Goal: Task Accomplishment & Management: Manage account settings

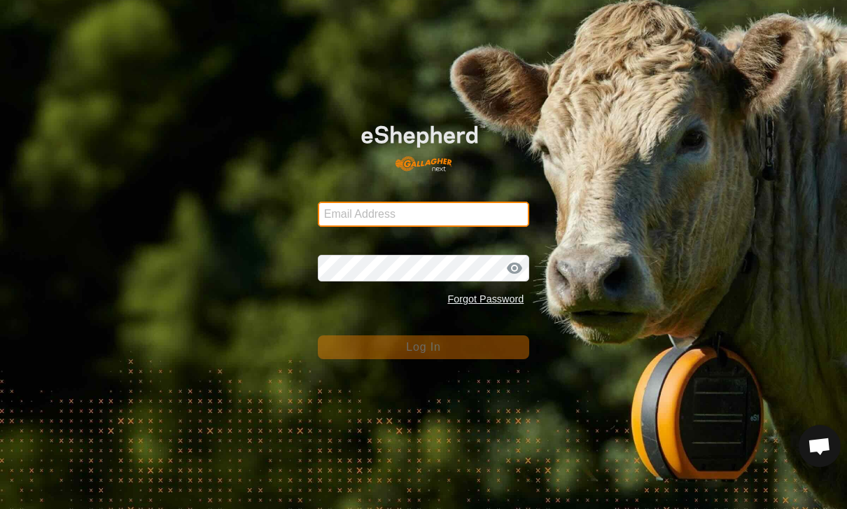
click at [435, 209] on input "Email Address" at bounding box center [424, 213] width 212 height 25
type input "[PERSON_NAME][EMAIL_ADDRESS][PERSON_NAME][DOMAIN_NAME]"
click at [423, 346] on button "Log In" at bounding box center [424, 347] width 212 height 24
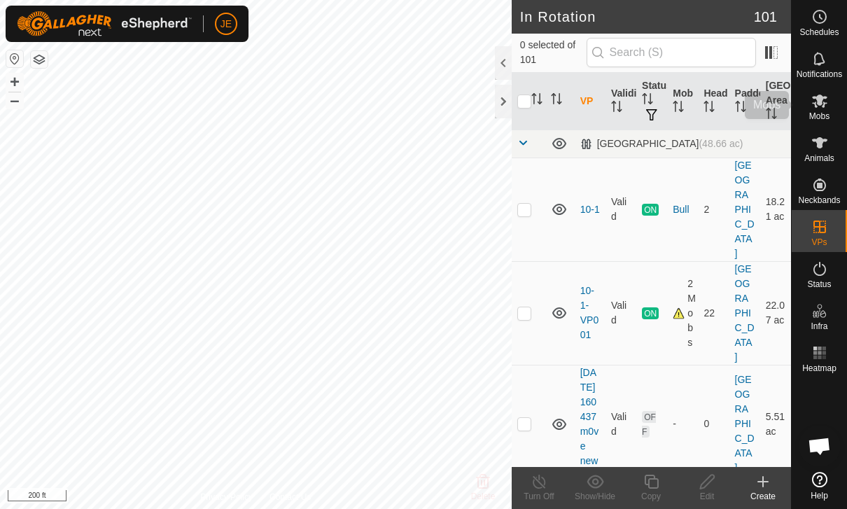
click at [821, 97] on icon at bounding box center [819, 100] width 15 height 13
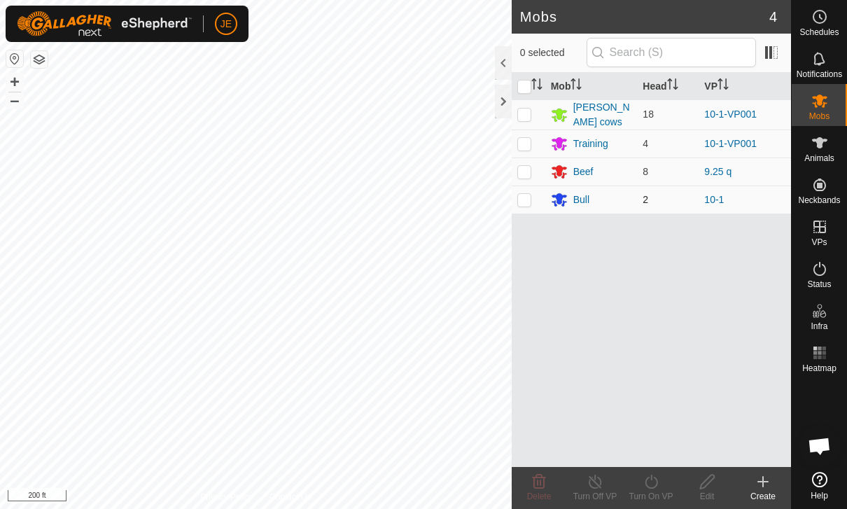
click at [531, 196] on td at bounding box center [528, 199] width 34 height 28
click at [826, 267] on icon at bounding box center [819, 268] width 17 height 17
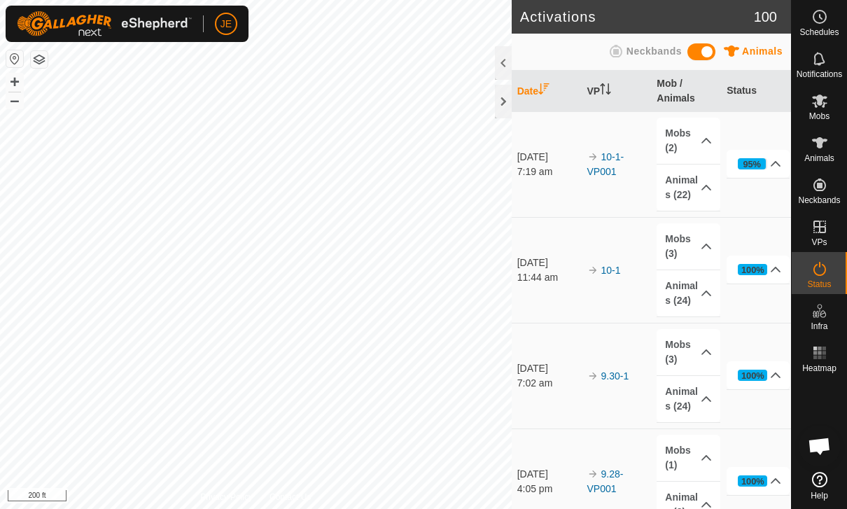
click at [819, 274] on icon at bounding box center [819, 268] width 17 height 17
click at [705, 195] on p-accordion-header "Animals (22)" at bounding box center [687, 187] width 63 height 46
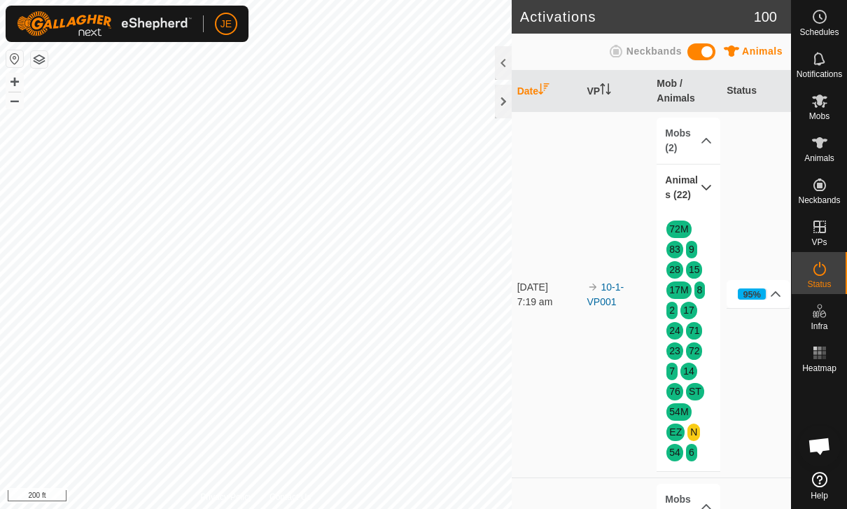
click at [696, 184] on p-accordion-header "Animals (22)" at bounding box center [687, 187] width 63 height 46
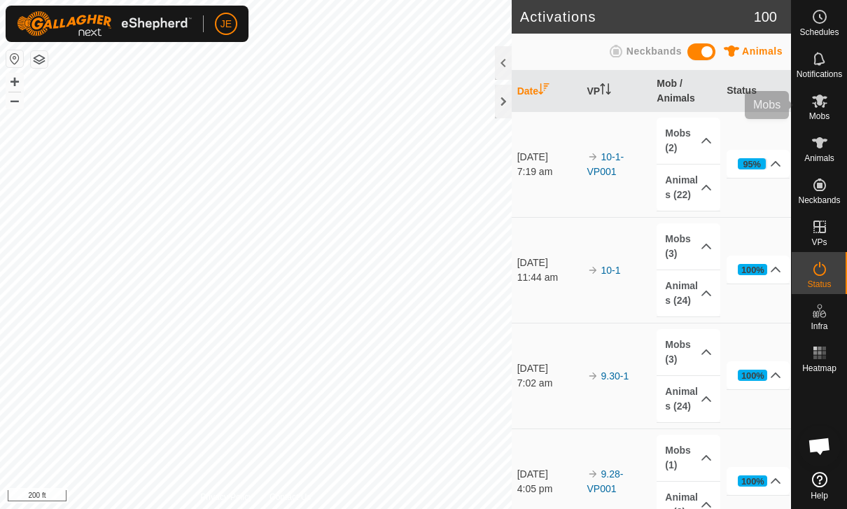
click at [824, 114] on span "Mobs" at bounding box center [819, 116] width 20 height 8
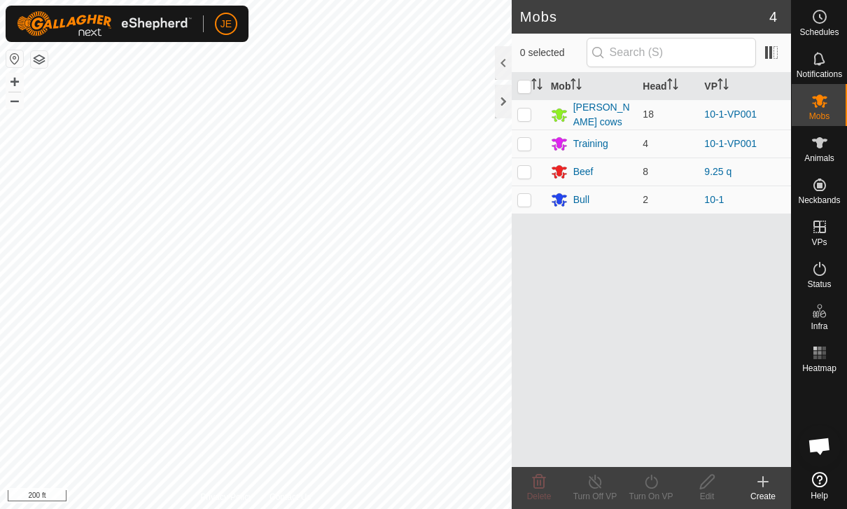
click at [571, 213] on div "Mob Head VP [PERSON_NAME] cows 18 10-1-VP001 Training 4 10-1-VP001 Beef 8 9.25 …" at bounding box center [650, 270] width 279 height 394
click at [522, 194] on p-checkbox at bounding box center [524, 199] width 14 height 11
click at [653, 481] on icon at bounding box center [650, 481] width 17 height 17
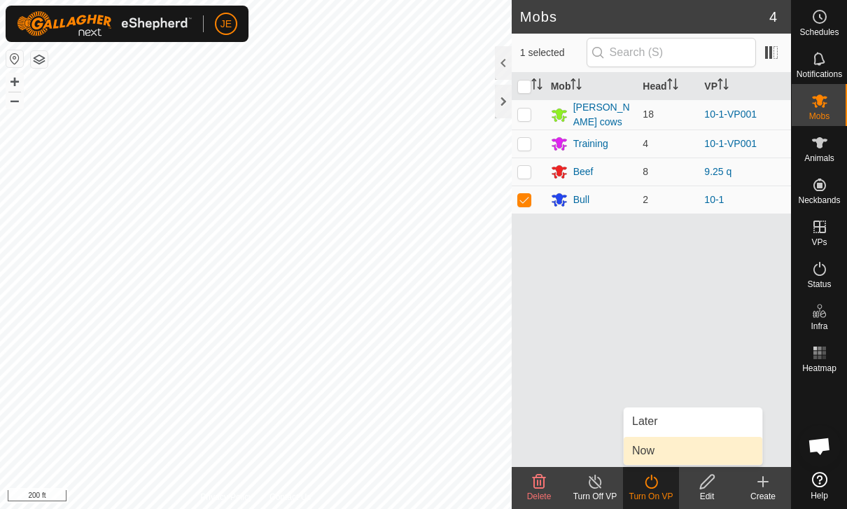
click at [653, 446] on span "Now" at bounding box center [643, 450] width 22 height 17
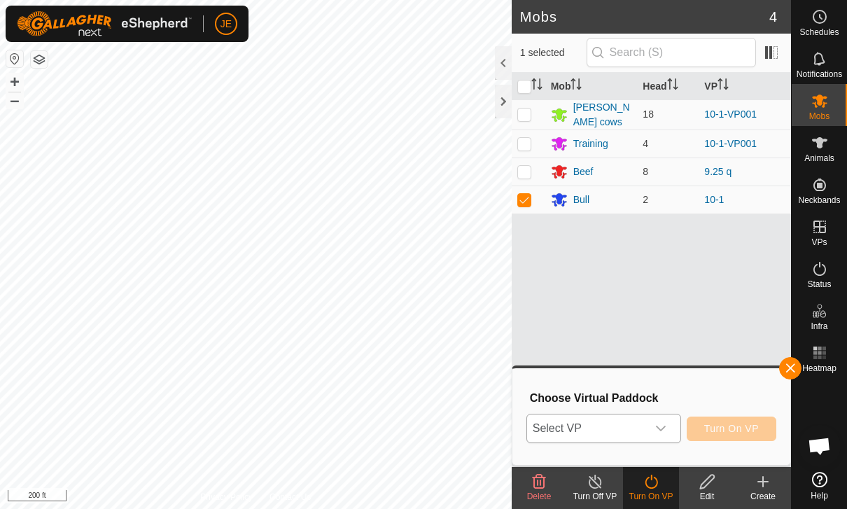
click at [645, 424] on span "Select VP" at bounding box center [587, 428] width 120 height 28
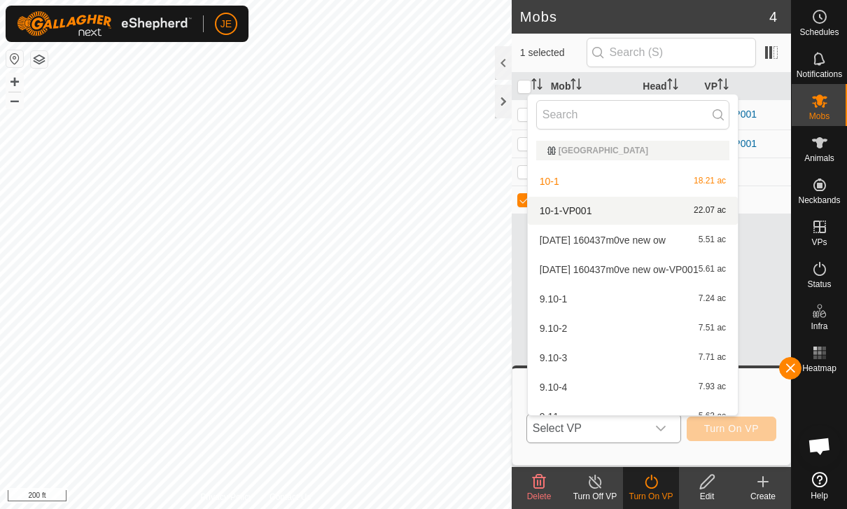
click at [593, 206] on div "10-1-VP001 22.07 ac" at bounding box center [632, 210] width 193 height 17
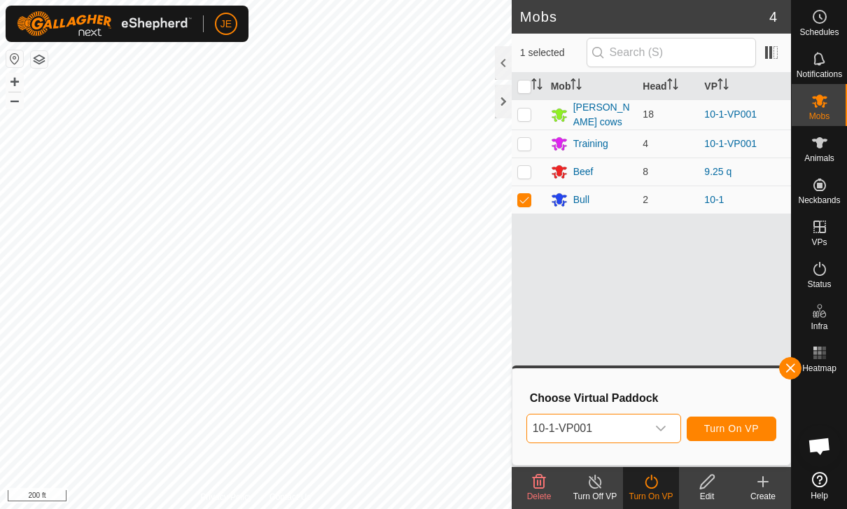
click at [744, 427] on span "Turn On VP" at bounding box center [731, 428] width 55 height 11
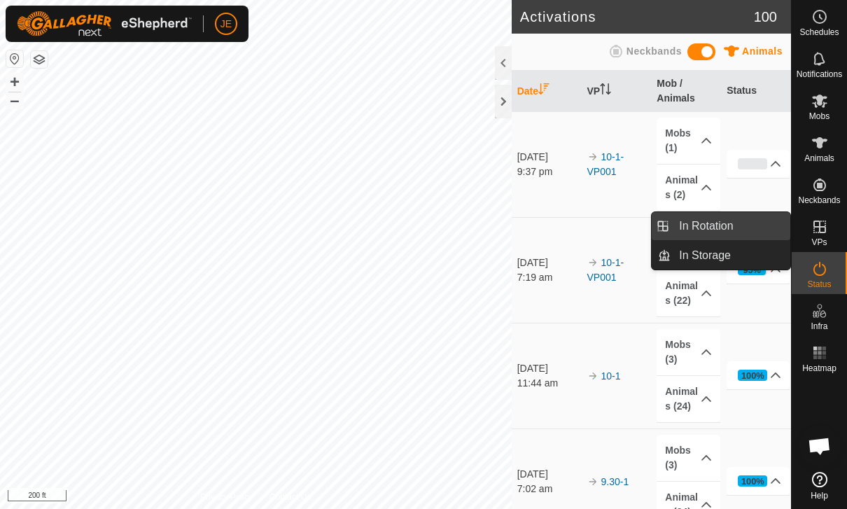
click at [733, 235] on link "In Rotation" at bounding box center [730, 226] width 120 height 28
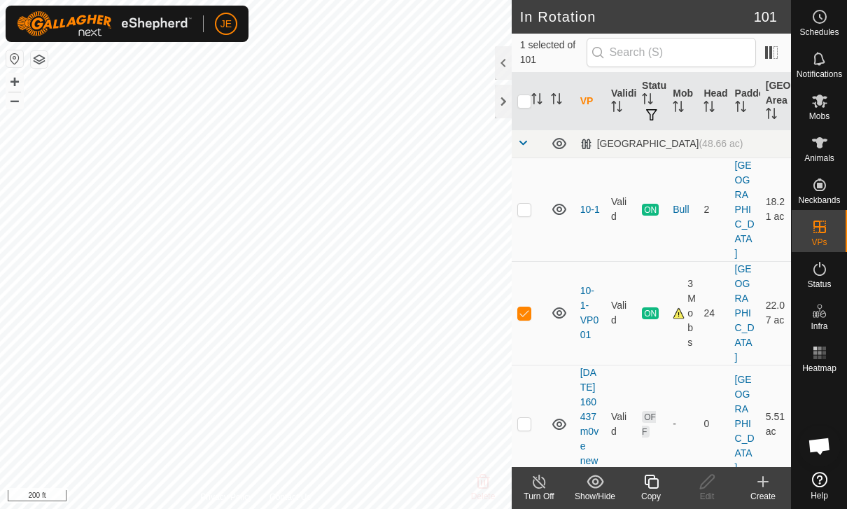
click at [659, 492] on div "Copy" at bounding box center [651, 496] width 56 height 13
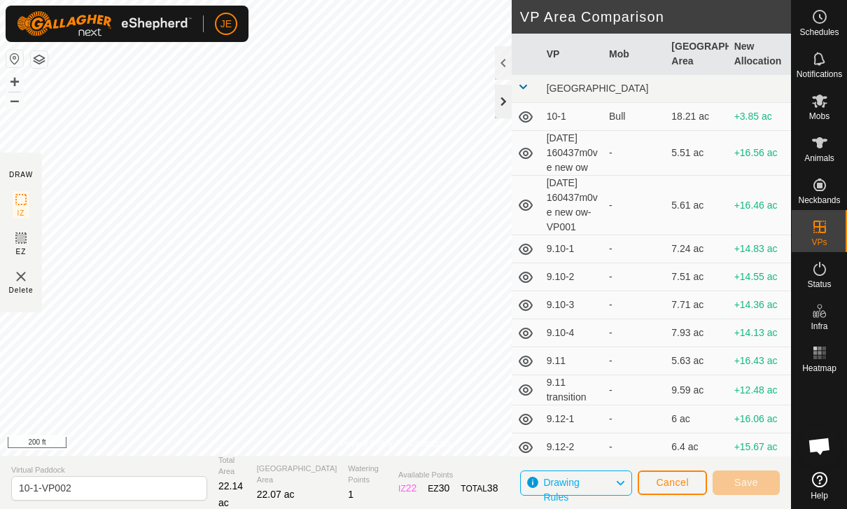
click at [500, 106] on div at bounding box center [503, 102] width 17 height 34
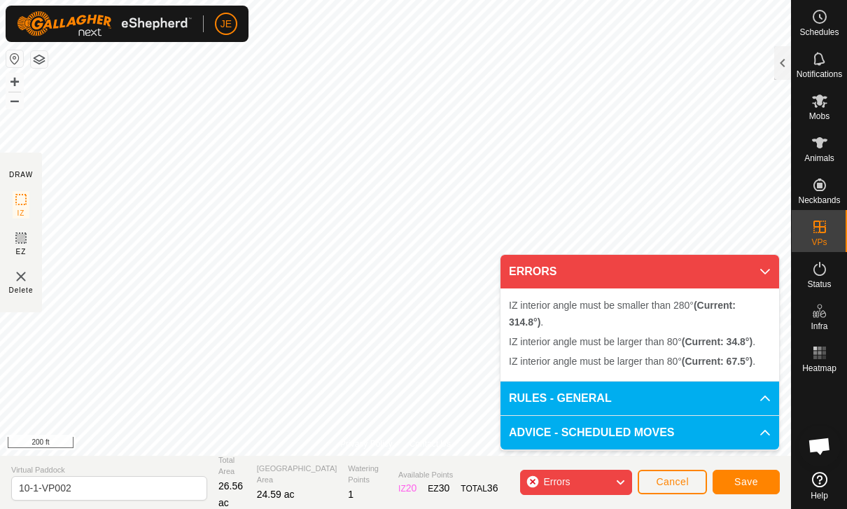
click at [768, 272] on icon at bounding box center [764, 271] width 11 height 11
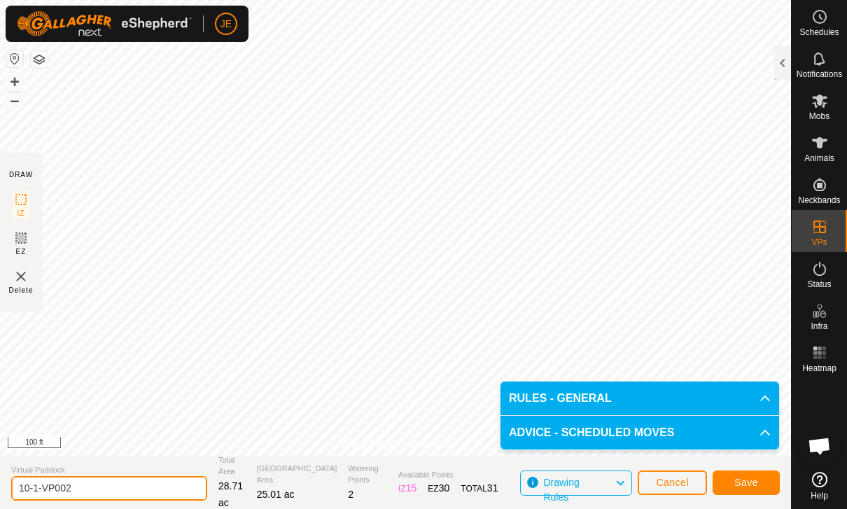
click at [111, 476] on input "10-1-VP002" at bounding box center [109, 488] width 196 height 24
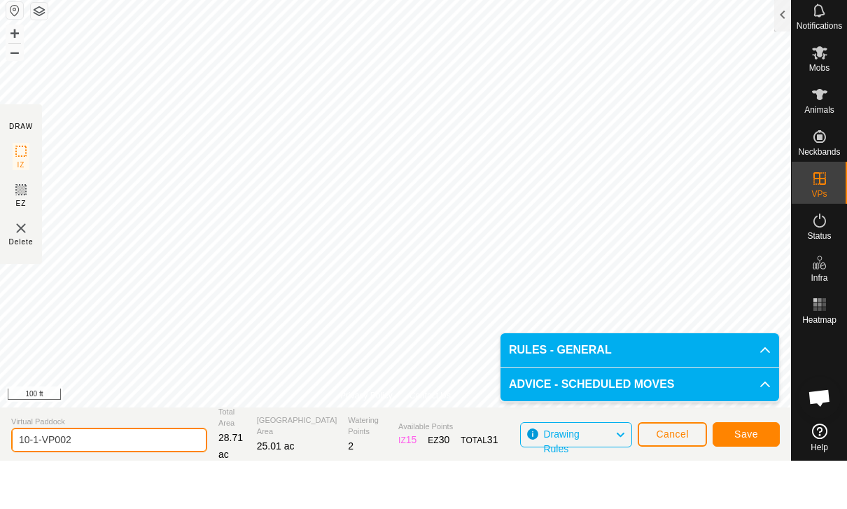
click at [116, 476] on input "10-1-VP002" at bounding box center [109, 488] width 196 height 24
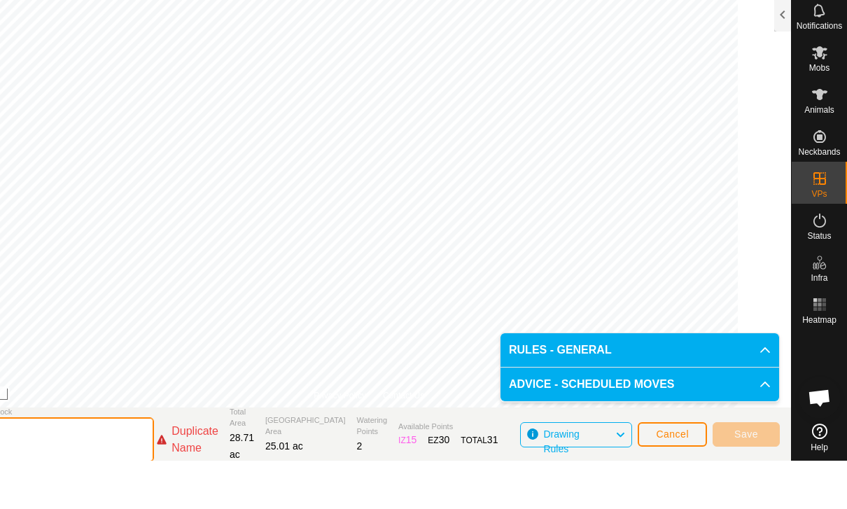
type input "1"
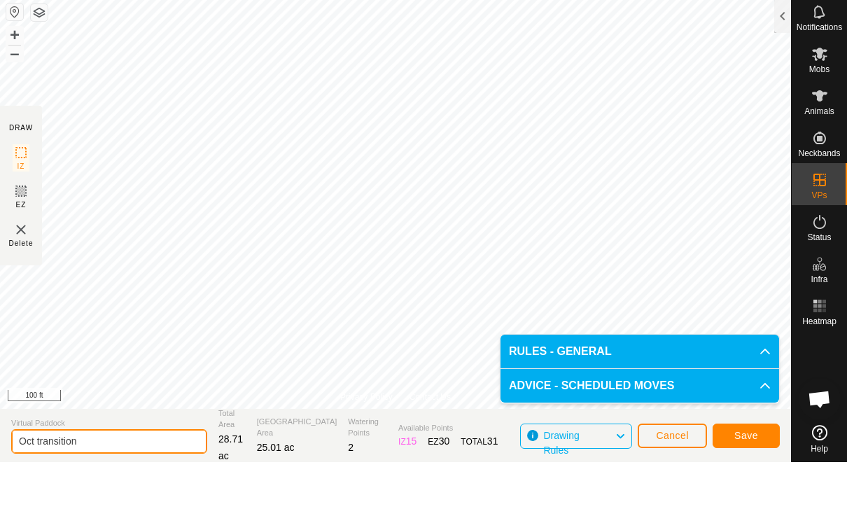
type input "Oct transition"
click at [754, 476] on span "Save" at bounding box center [746, 481] width 24 height 11
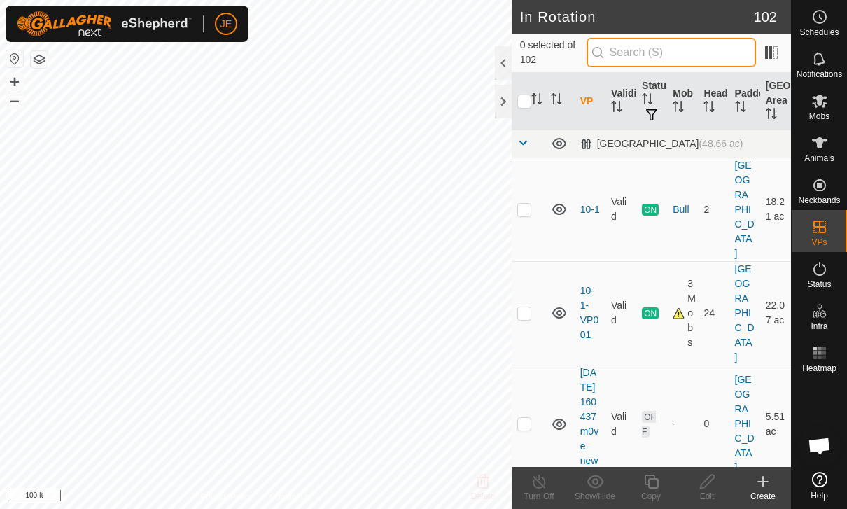
click at [726, 52] on input "text" at bounding box center [670, 52] width 169 height 29
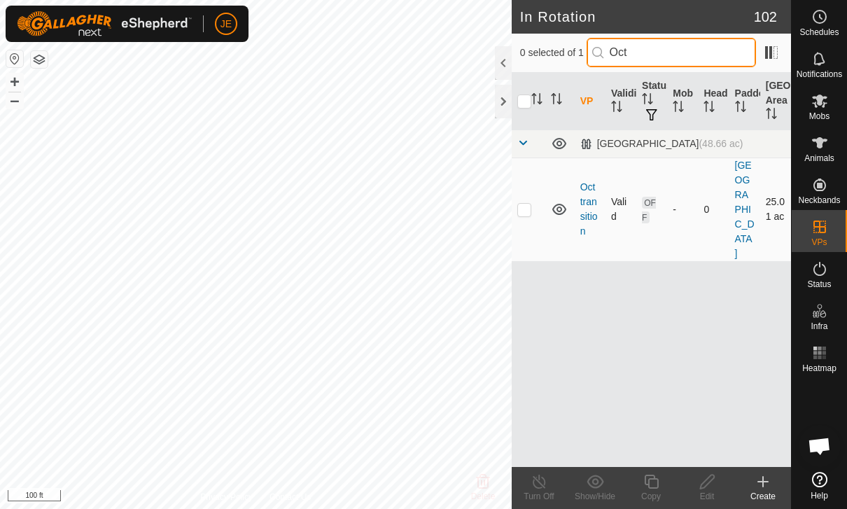
type input "Oct"
click at [531, 202] on td at bounding box center [528, 209] width 34 height 104
click at [659, 478] on icon at bounding box center [650, 481] width 17 height 17
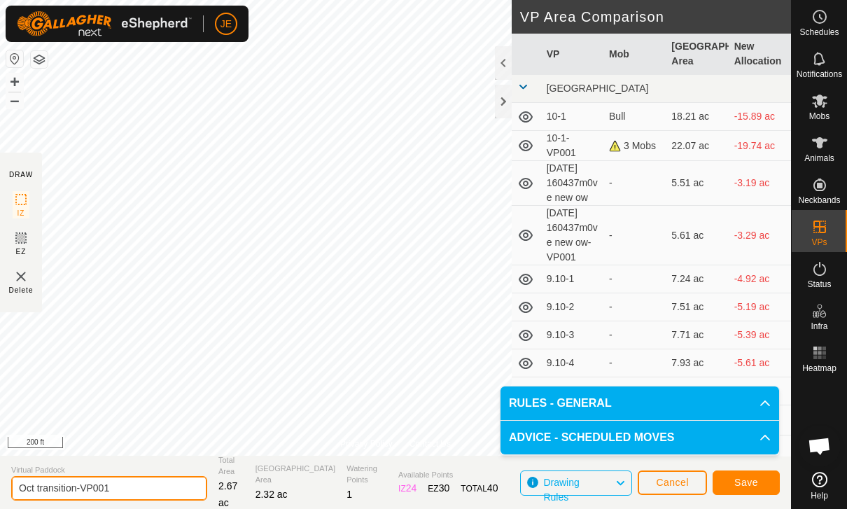
click at [117, 476] on input "Oct transition-VP001" at bounding box center [109, 488] width 196 height 24
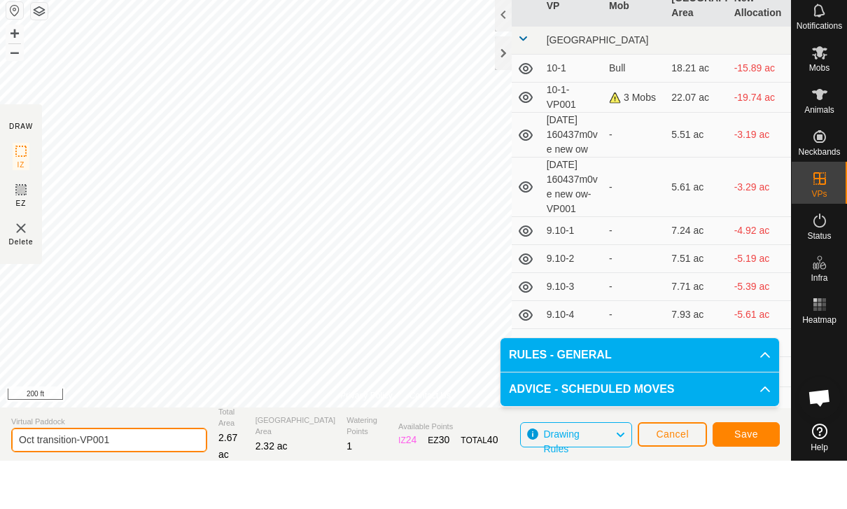
click at [125, 476] on input "Oct transition-VP001" at bounding box center [109, 488] width 196 height 24
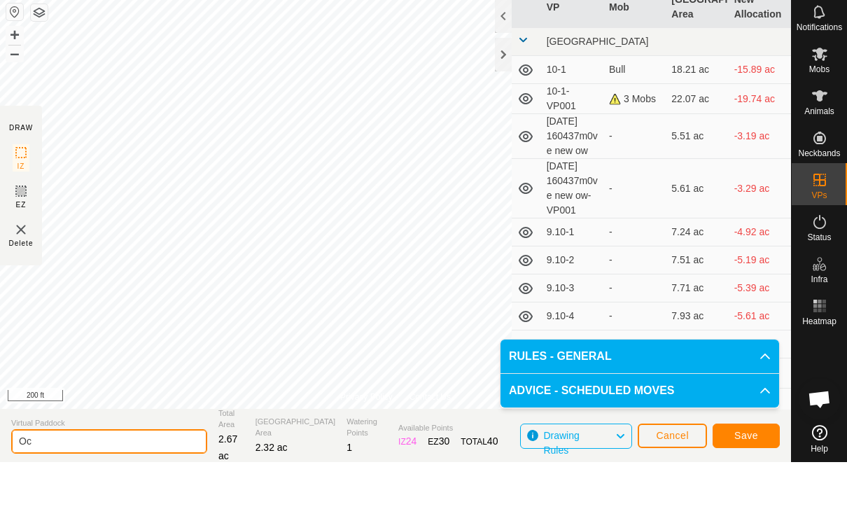
type input "O"
type input "10.3"
click at [747, 476] on span "Save" at bounding box center [746, 481] width 24 height 11
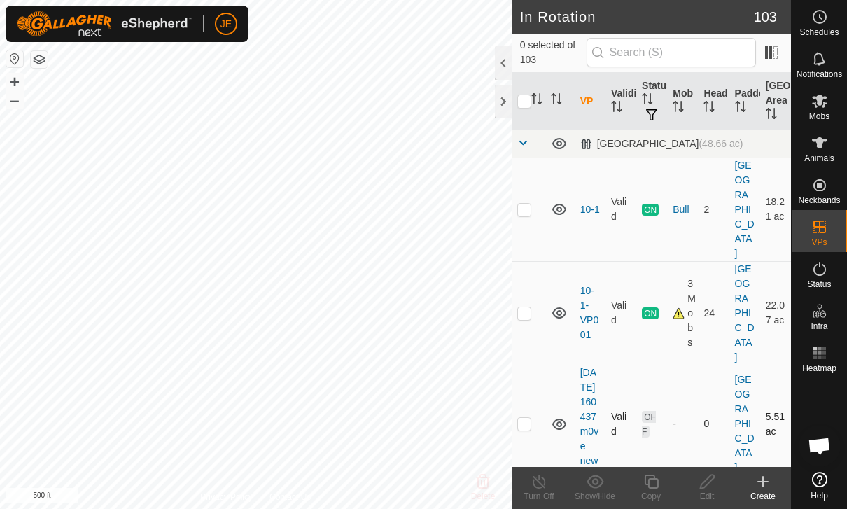
click at [530, 418] on p-checkbox at bounding box center [524, 423] width 14 height 11
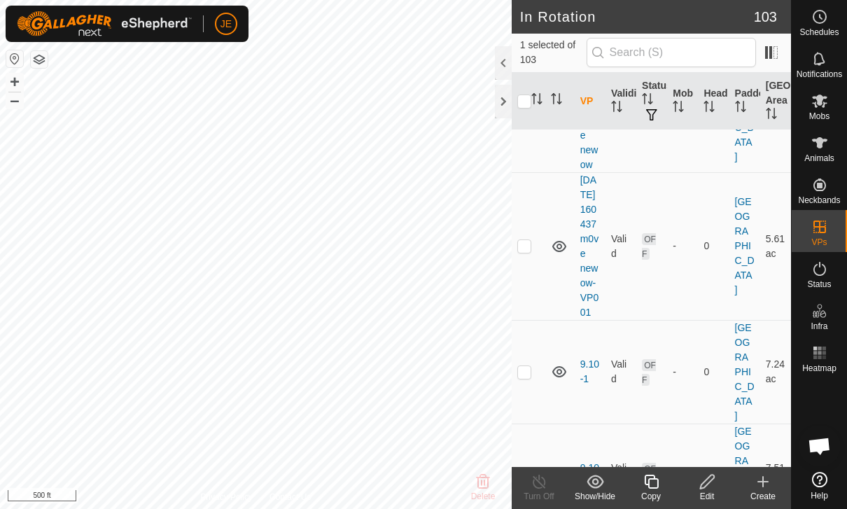
scroll to position [311, 0]
click at [531, 260] on td at bounding box center [528, 245] width 34 height 148
click at [531, 392] on td at bounding box center [528, 371] width 34 height 104
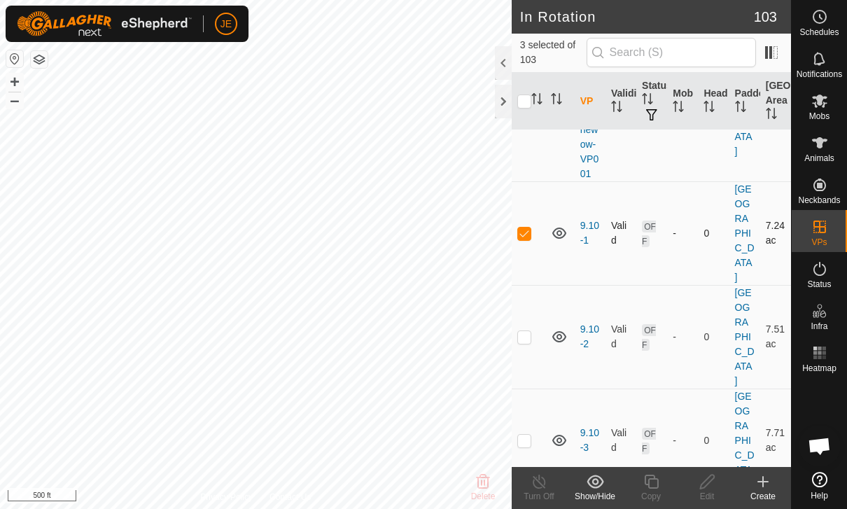
scroll to position [450, 0]
click at [528, 349] on td at bounding box center [528, 336] width 34 height 104
click at [529, 434] on p-checkbox at bounding box center [524, 439] width 14 height 11
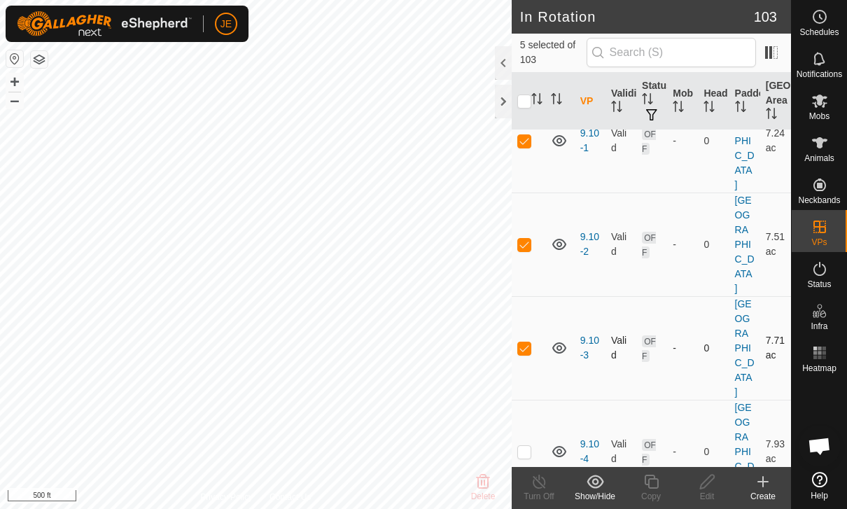
scroll to position [565, 0]
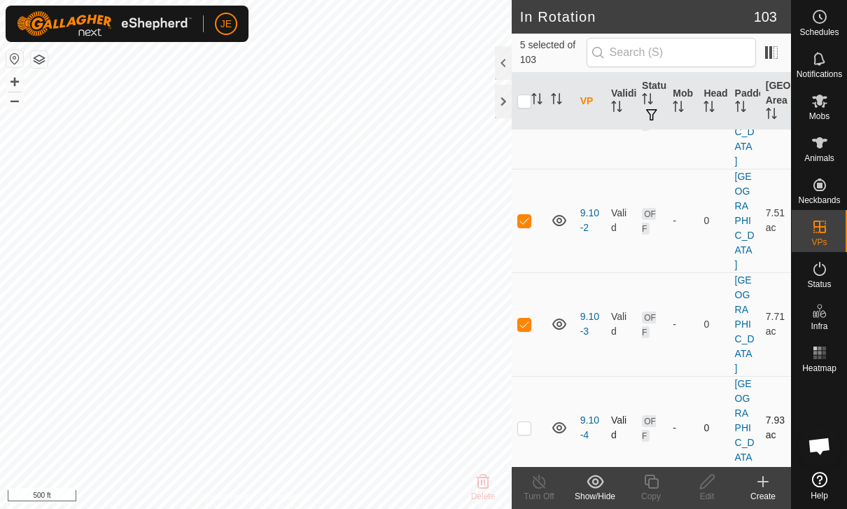
click at [527, 422] on p-checkbox at bounding box center [524, 427] width 14 height 11
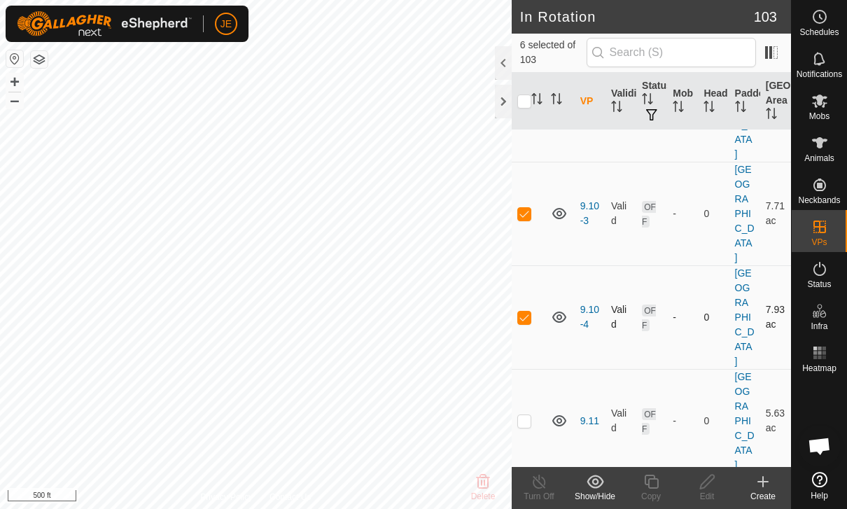
scroll to position [691, 0]
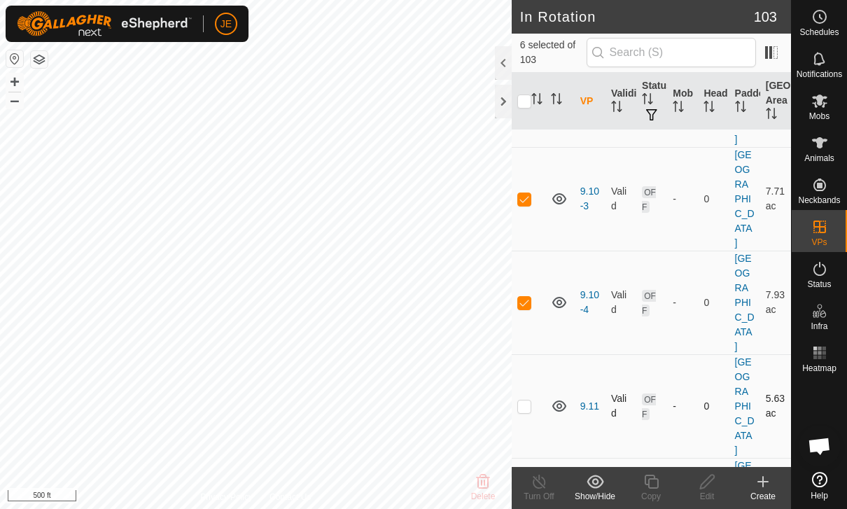
click at [522, 400] on p-checkbox at bounding box center [524, 405] width 14 height 11
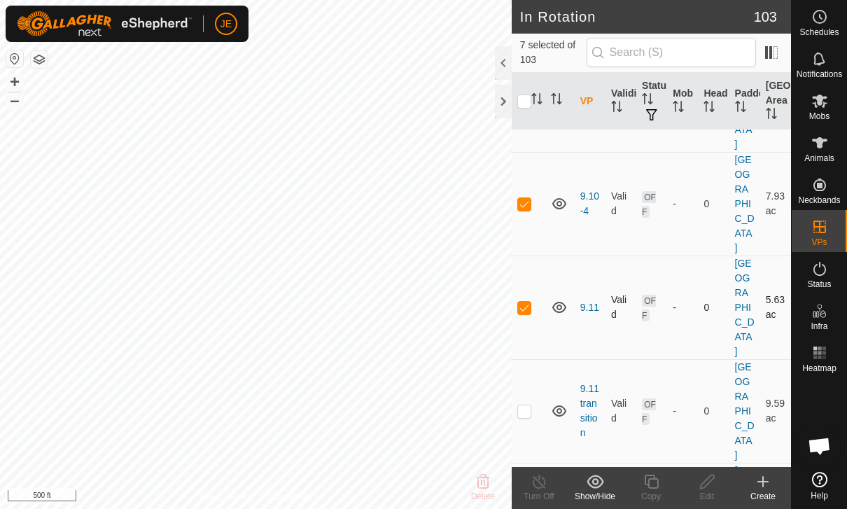
scroll to position [805, 0]
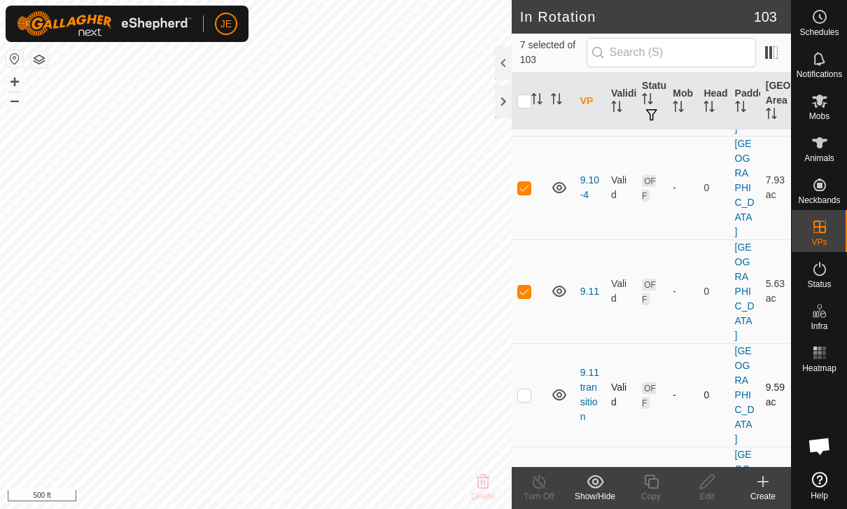
click at [532, 353] on td at bounding box center [528, 395] width 34 height 104
click at [527, 493] on p-checkbox at bounding box center [524, 498] width 14 height 11
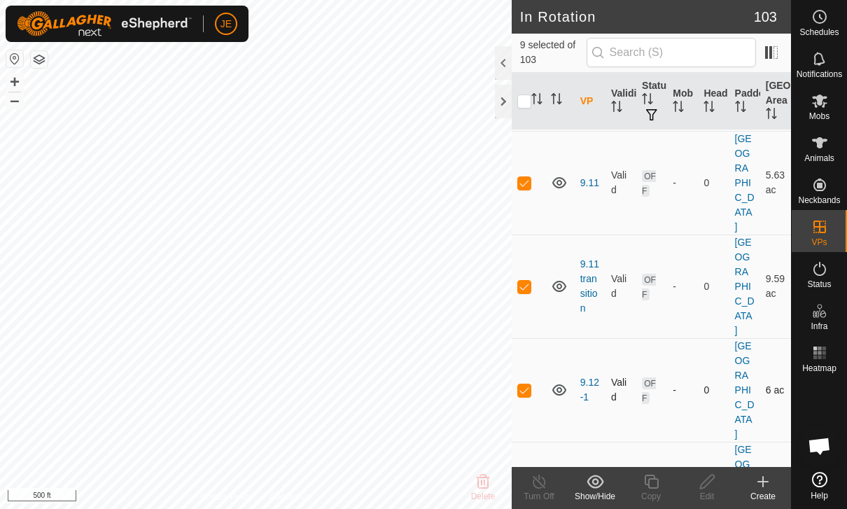
scroll to position [928, 0]
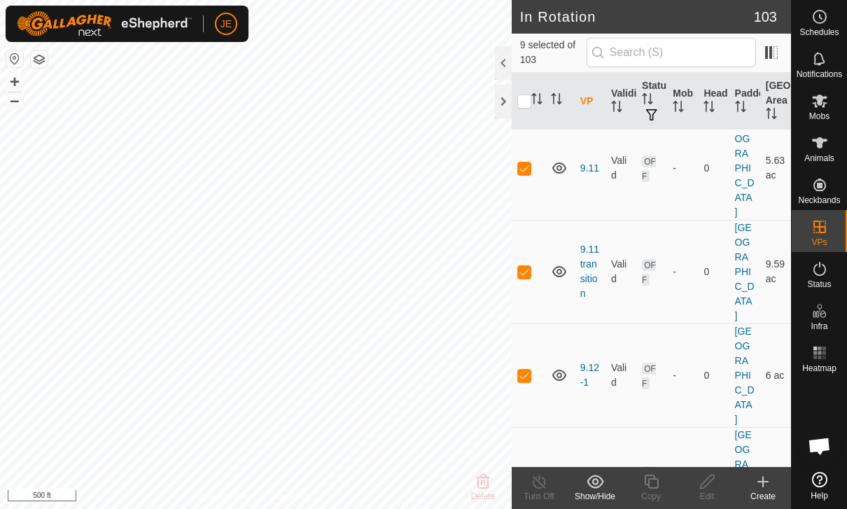
click at [525, 473] on p-checkbox at bounding box center [524, 478] width 14 height 11
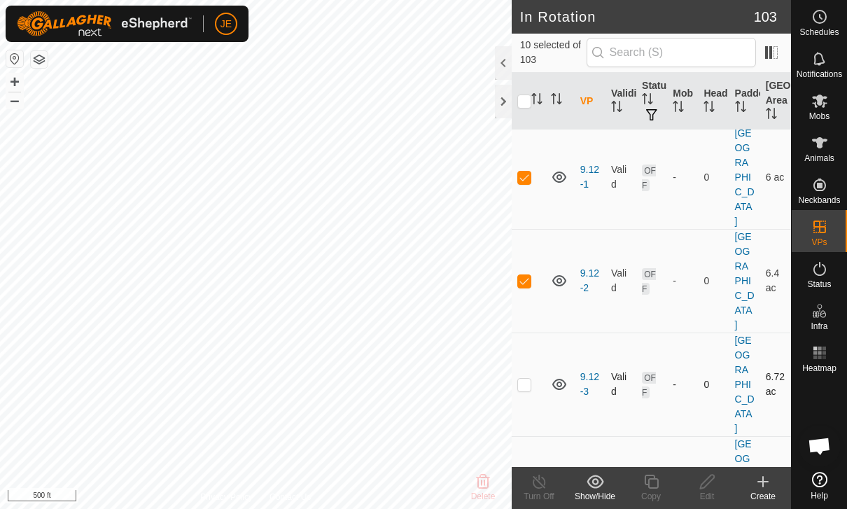
click at [528, 379] on p-checkbox at bounding box center [524, 384] width 14 height 11
click at [530, 482] on p-checkbox at bounding box center [524, 487] width 14 height 11
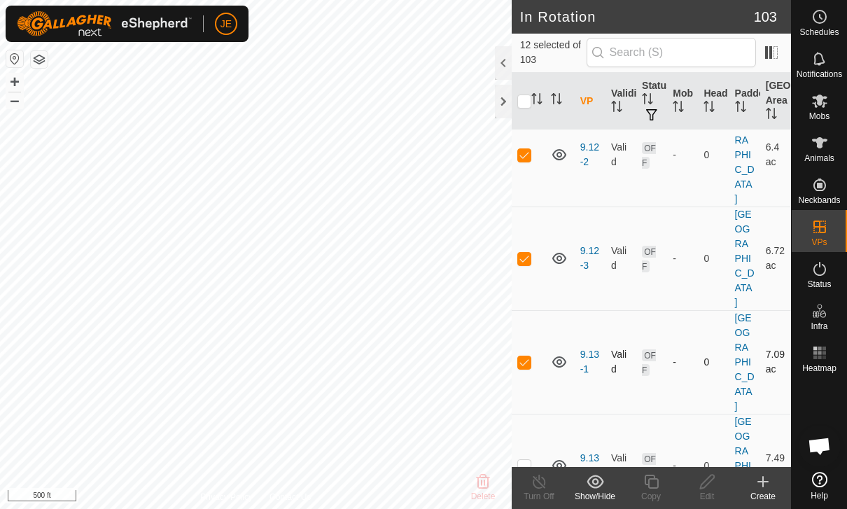
scroll to position [1255, 0]
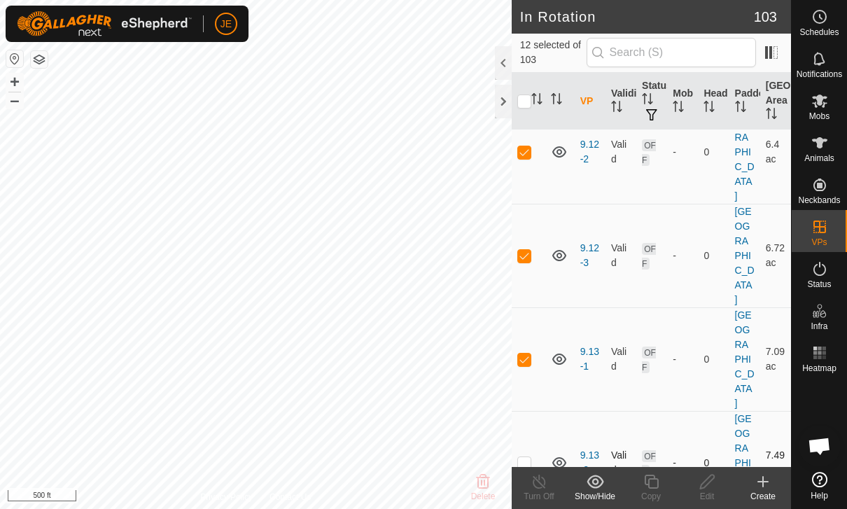
click at [524, 411] on td at bounding box center [528, 463] width 34 height 104
click at [532, 411] on td at bounding box center [528, 463] width 34 height 104
click at [533, 411] on td at bounding box center [528, 463] width 34 height 104
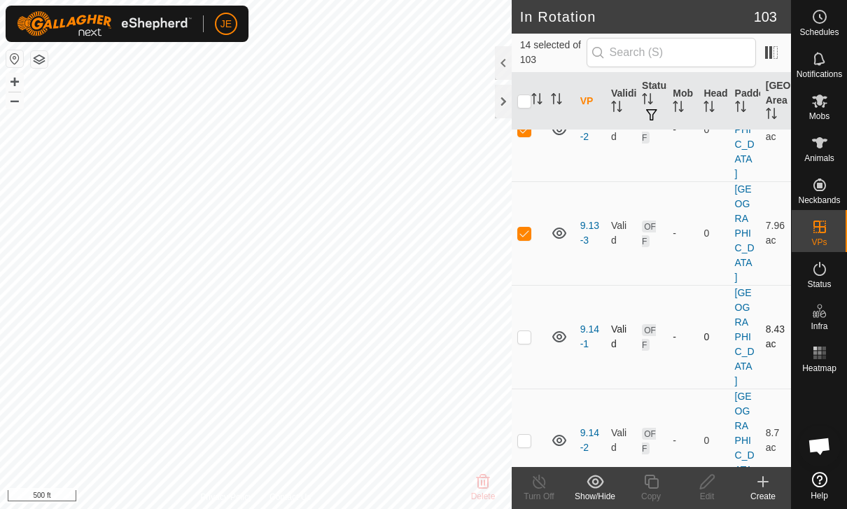
click at [535, 285] on td at bounding box center [528, 337] width 34 height 104
click at [528, 434] on p-checkbox at bounding box center [524, 439] width 14 height 11
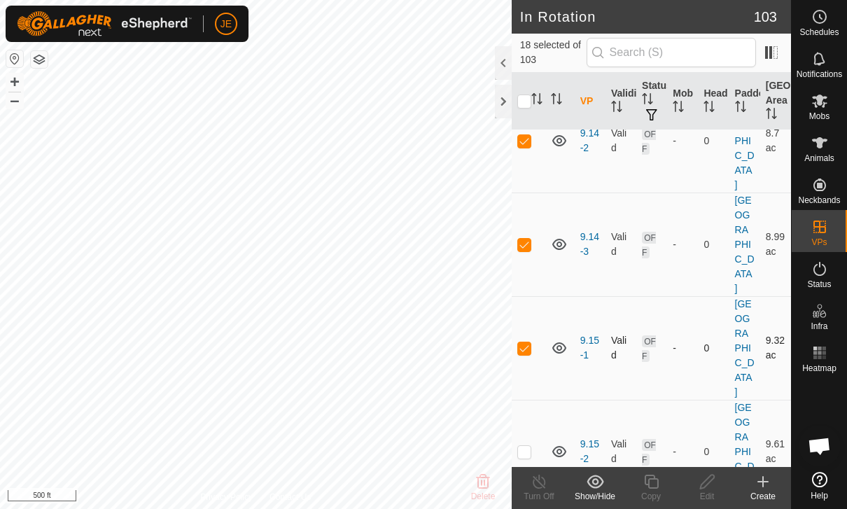
scroll to position [1894, 0]
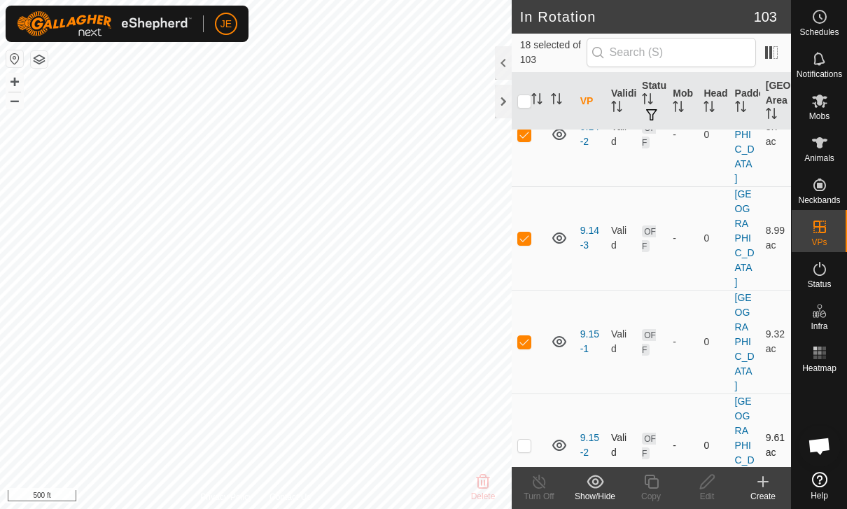
click at [537, 393] on td at bounding box center [528, 445] width 34 height 104
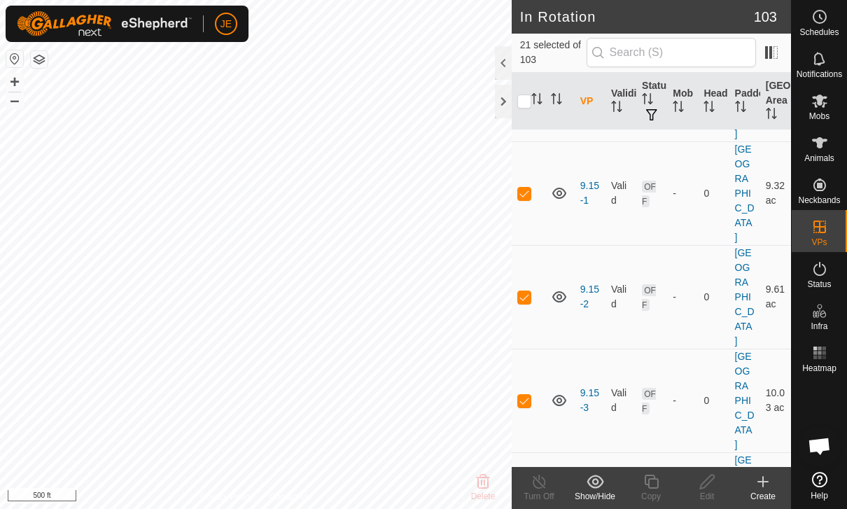
scroll to position [2042, 0]
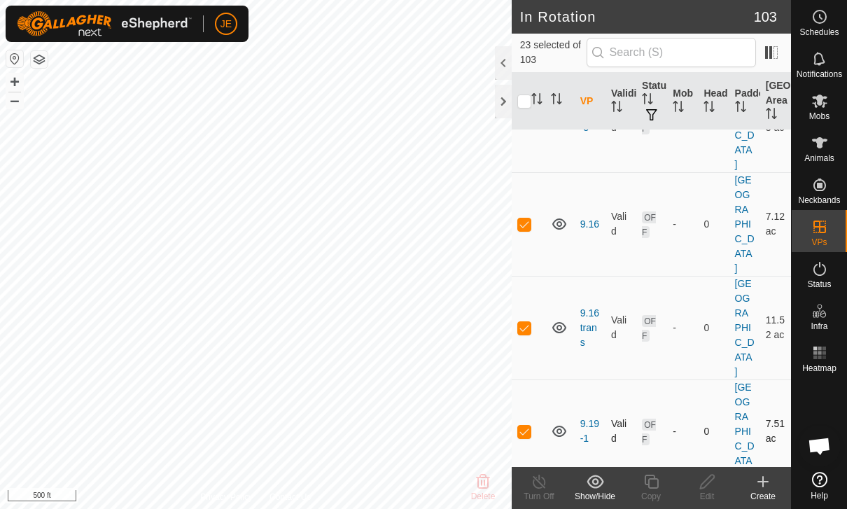
scroll to position [2326, 0]
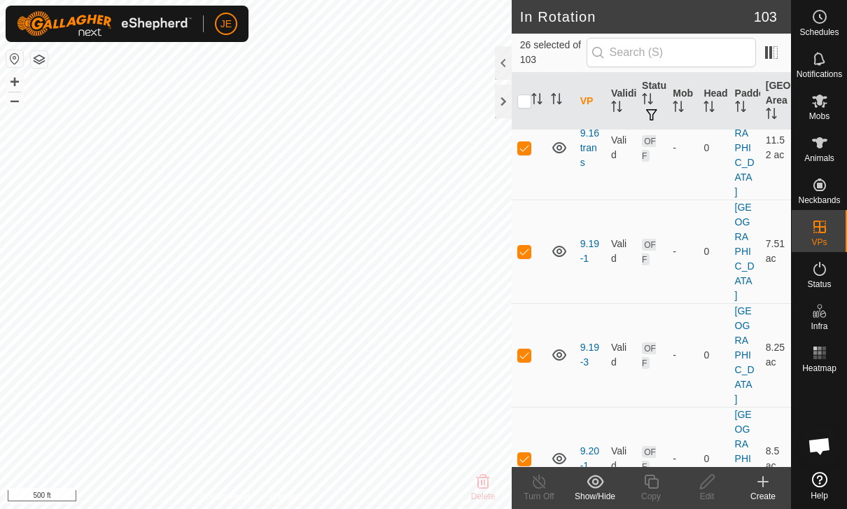
scroll to position [2503, 0]
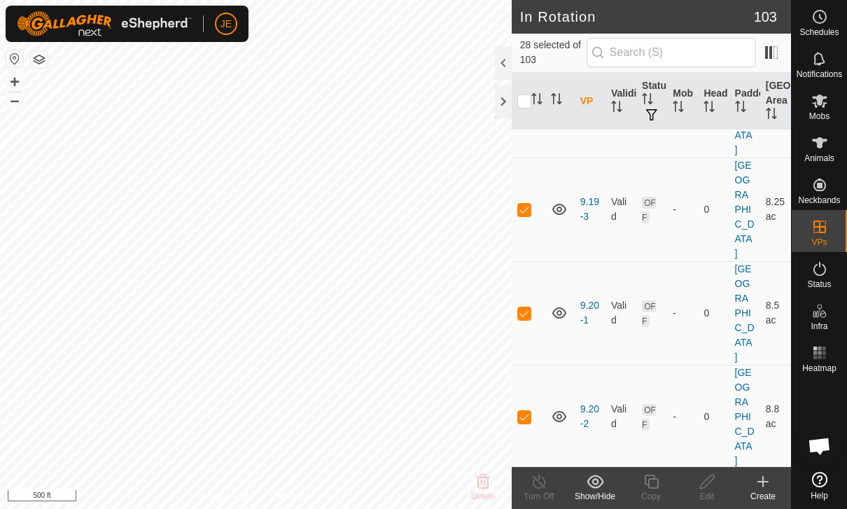
scroll to position [2681, 0]
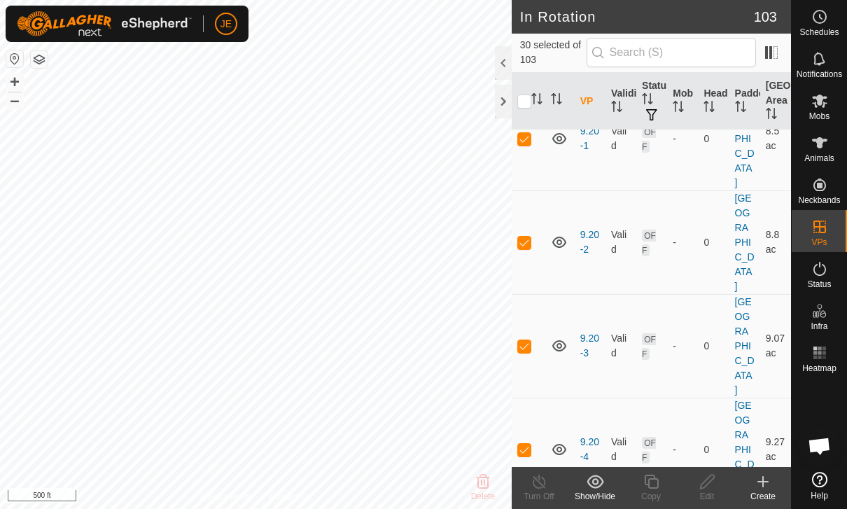
scroll to position [2829, 0]
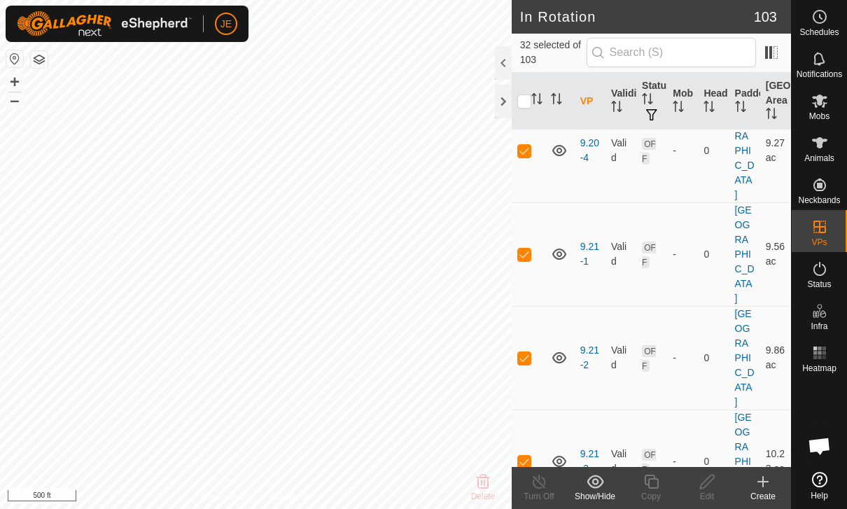
scroll to position [3124, 0]
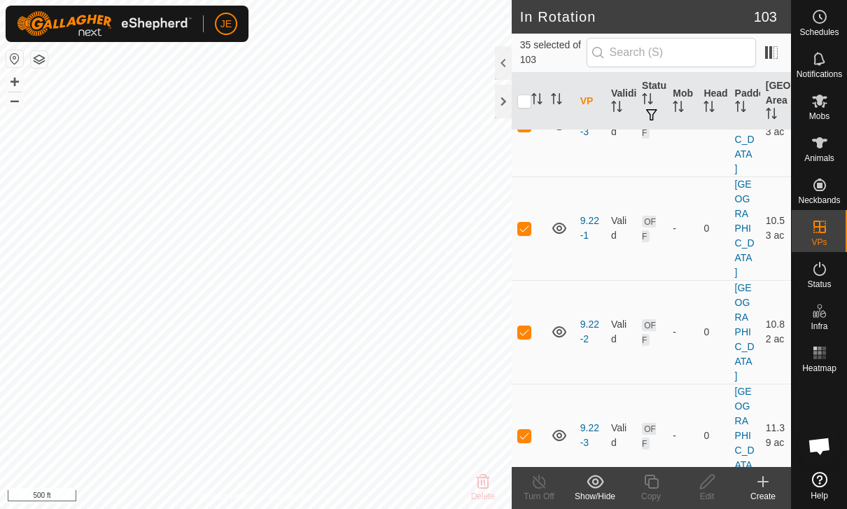
scroll to position [3479, 0]
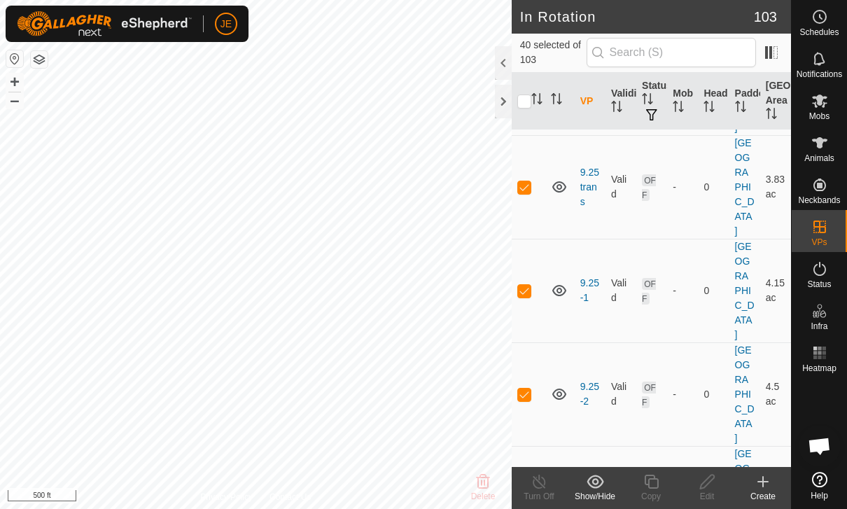
scroll to position [3810, 0]
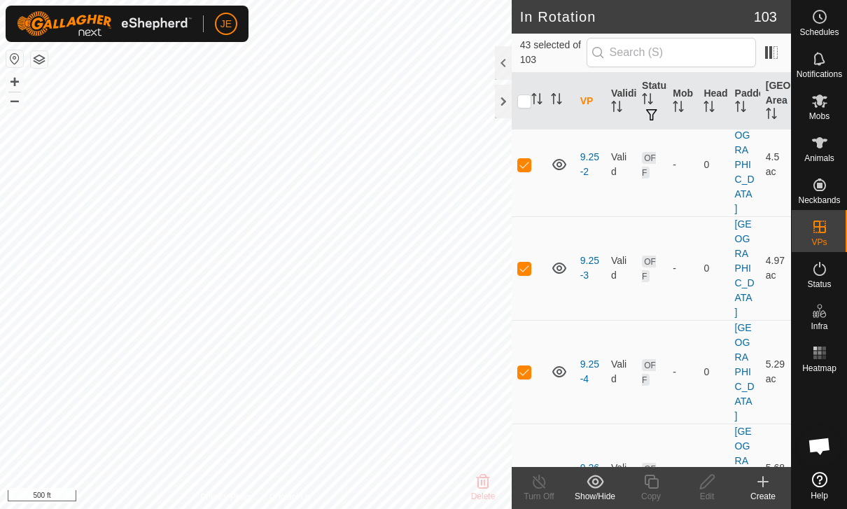
scroll to position [4074, 0]
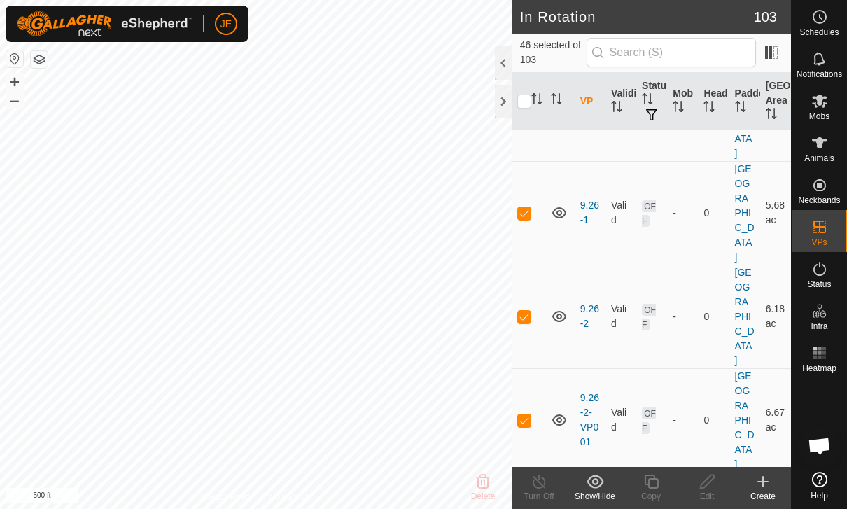
scroll to position [4303, 0]
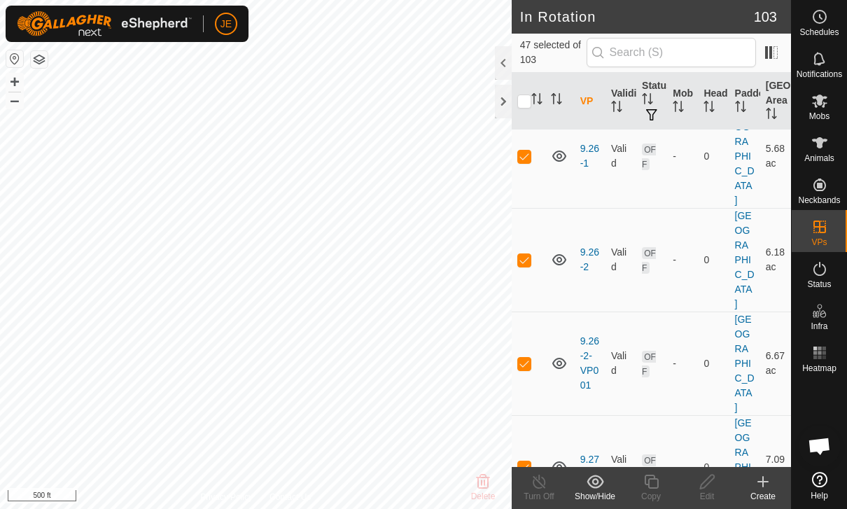
scroll to position [4364, 0]
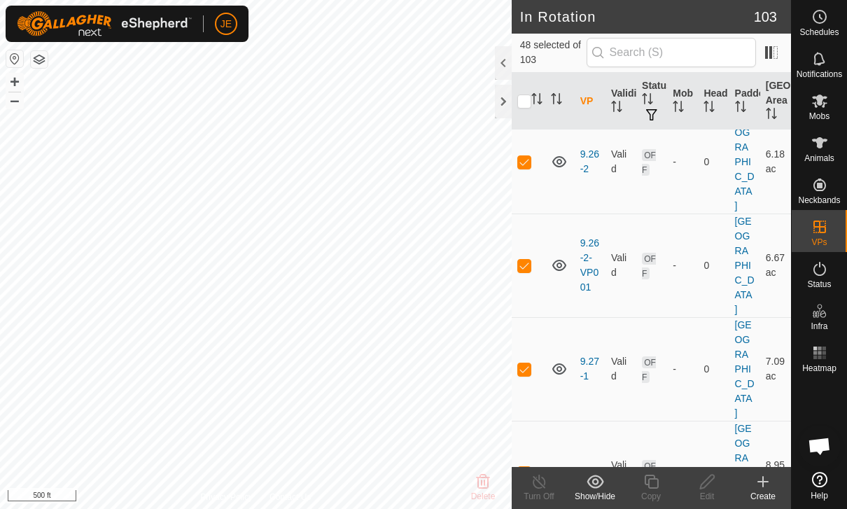
scroll to position [4460, 0]
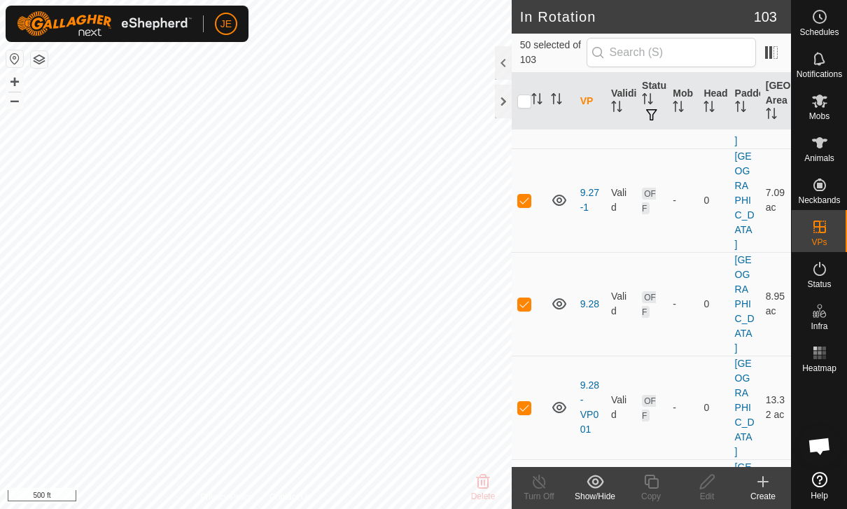
scroll to position [4664, 0]
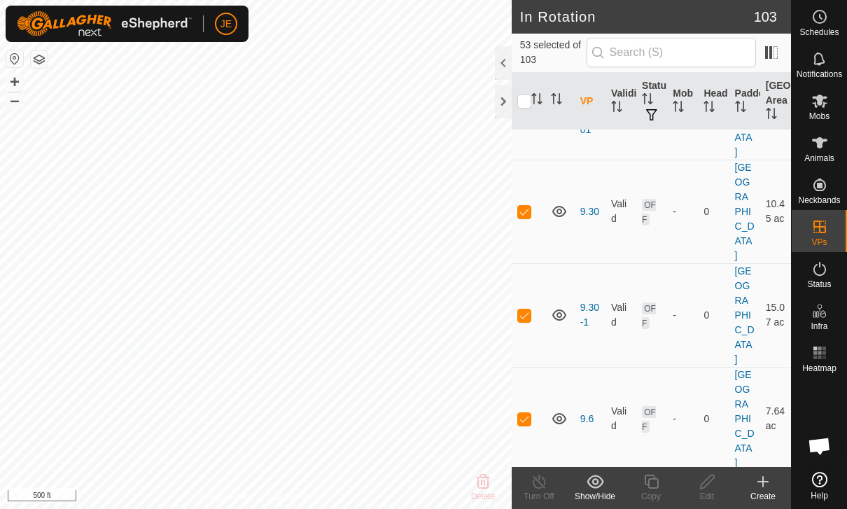
scroll to position [4928, 0]
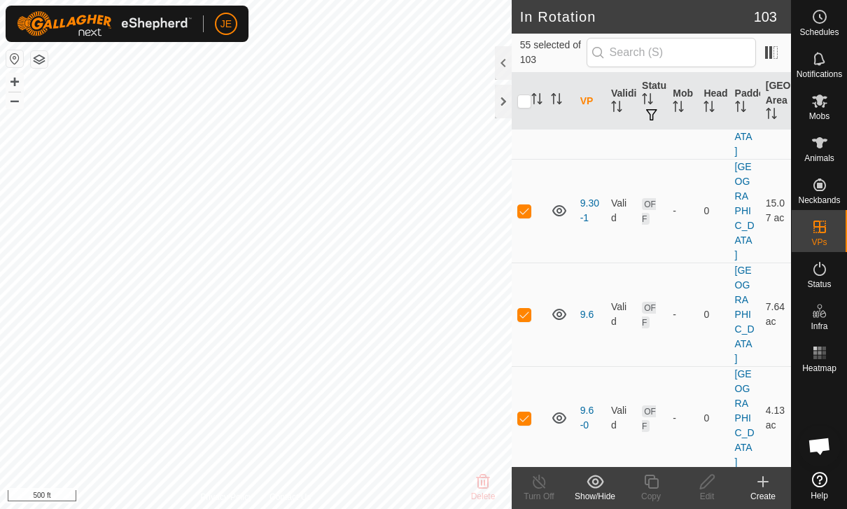
scroll to position [5030, 0]
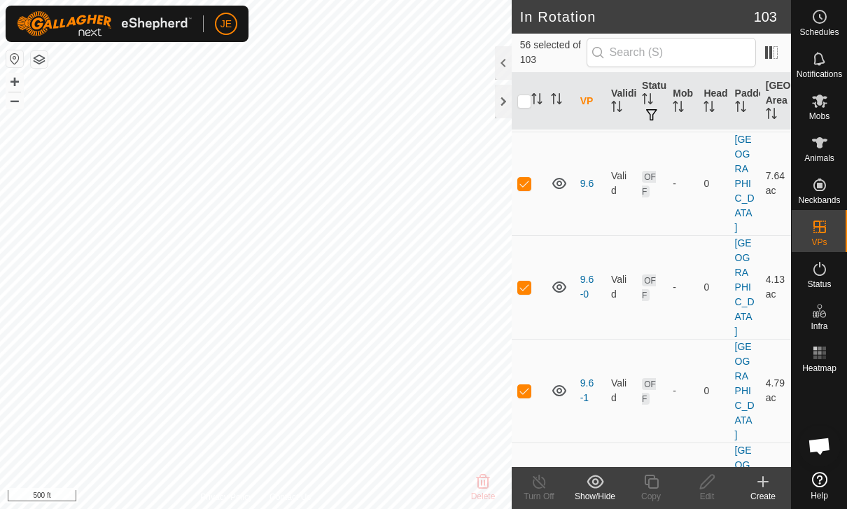
scroll to position [5159, 0]
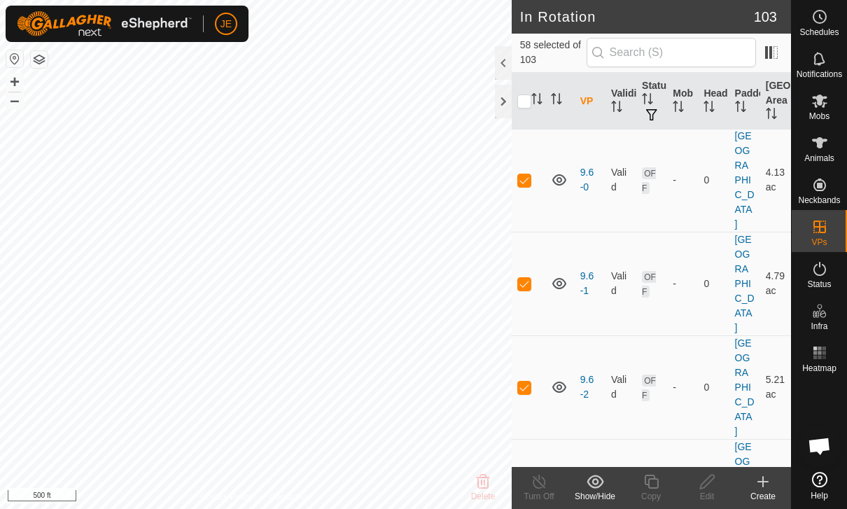
scroll to position [5272, 0]
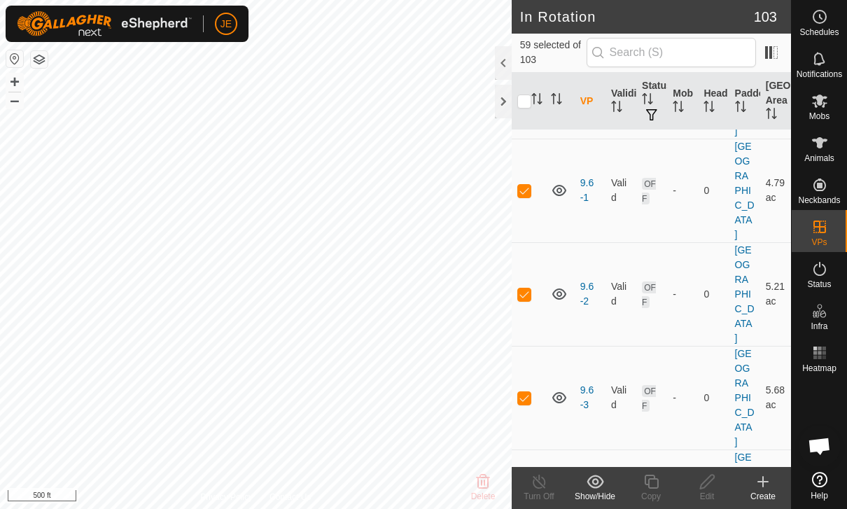
scroll to position [5363, 0]
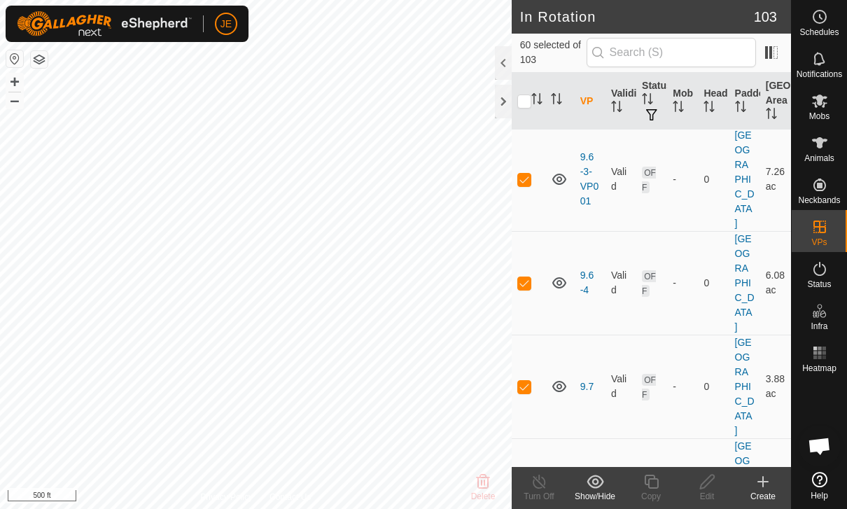
scroll to position [5680, 0]
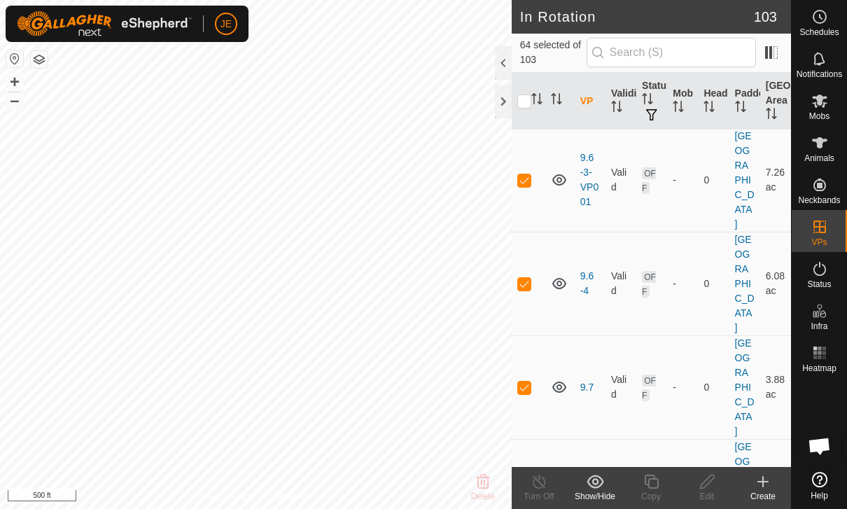
click at [602, 486] on icon at bounding box center [594, 481] width 17 height 17
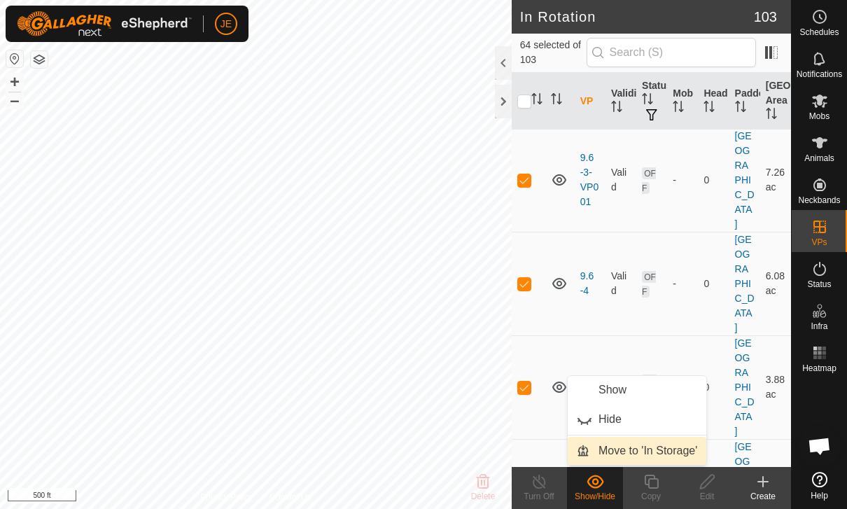
click at [668, 453] on span "Move to 'In Storage'" at bounding box center [647, 450] width 99 height 17
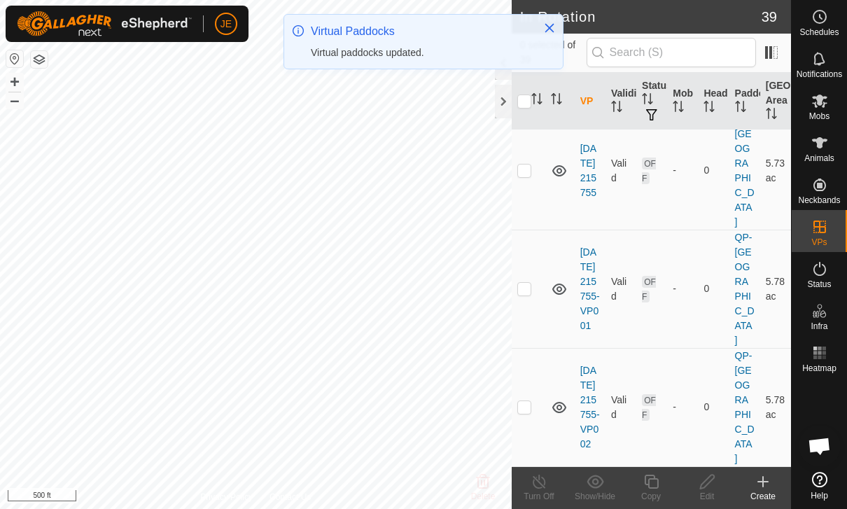
scroll to position [3675, 0]
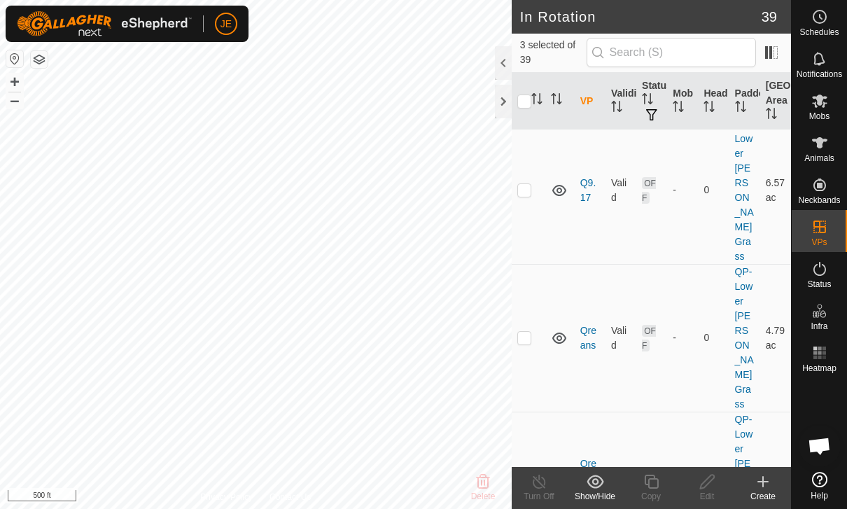
scroll to position [3507, 0]
click at [529, 105] on input "checkbox" at bounding box center [524, 101] width 14 height 14
click at [525, 106] on input "checkbox" at bounding box center [524, 101] width 14 height 14
checkbox input "false"
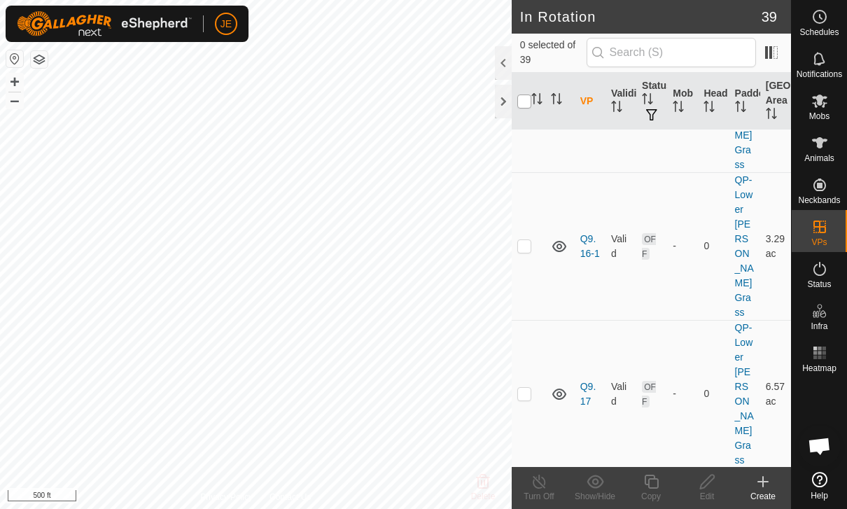
scroll to position [3300, 0]
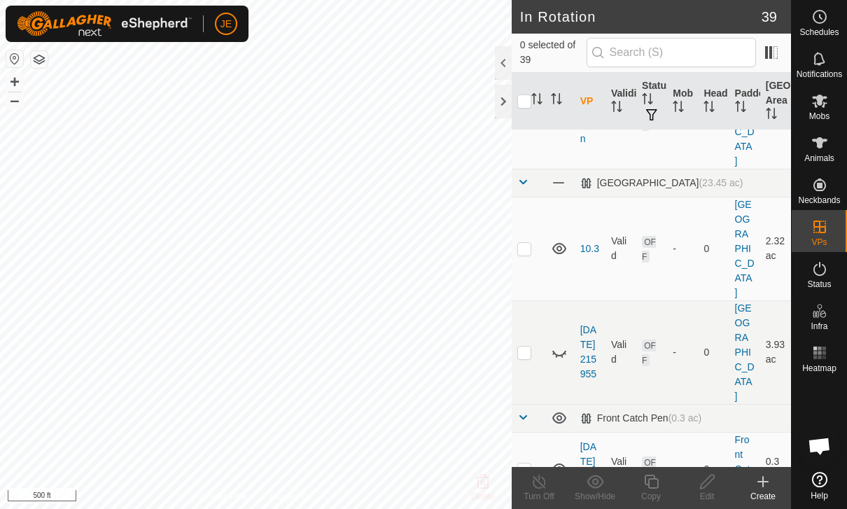
scroll to position [502, 0]
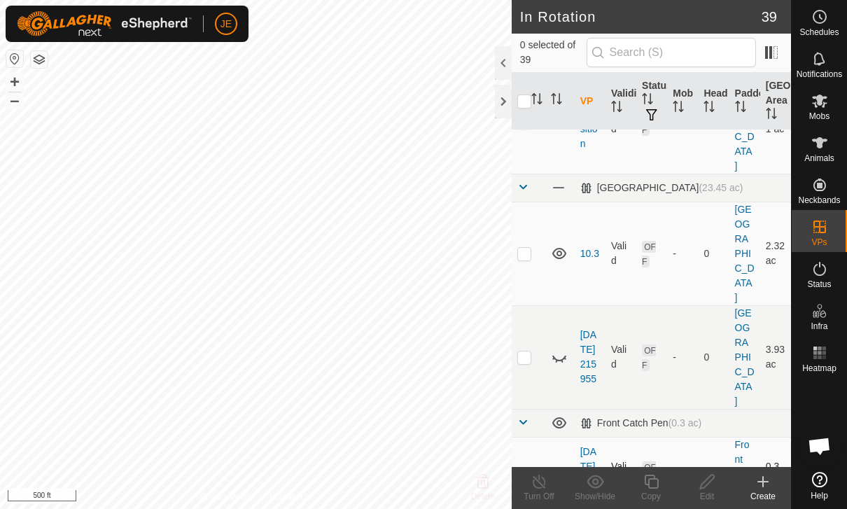
click at [534, 437] on td at bounding box center [528, 474] width 34 height 74
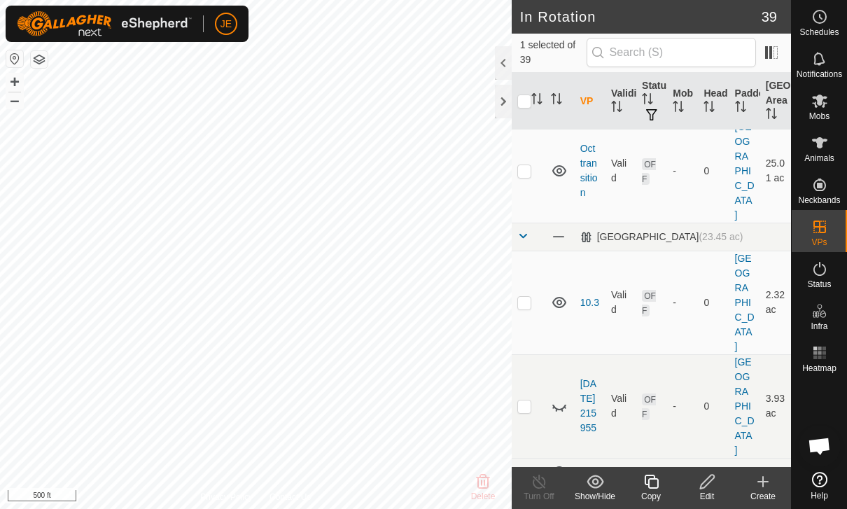
scroll to position [448, 0]
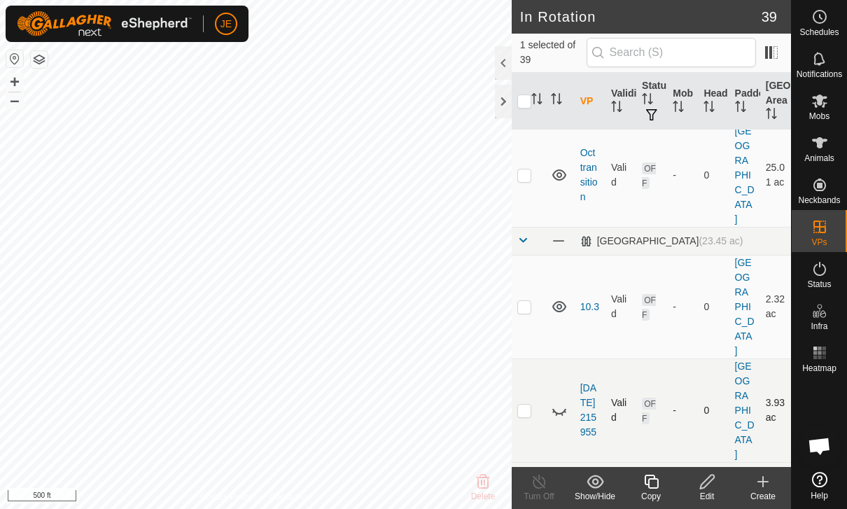
click at [528, 404] on p-checkbox at bounding box center [524, 409] width 14 height 11
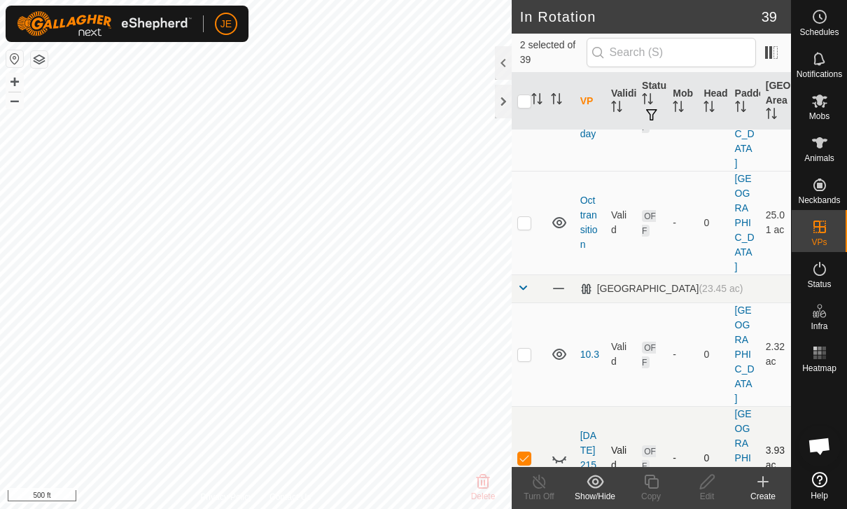
scroll to position [399, 0]
click at [523, 350] on p-checkbox at bounding box center [524, 355] width 14 height 11
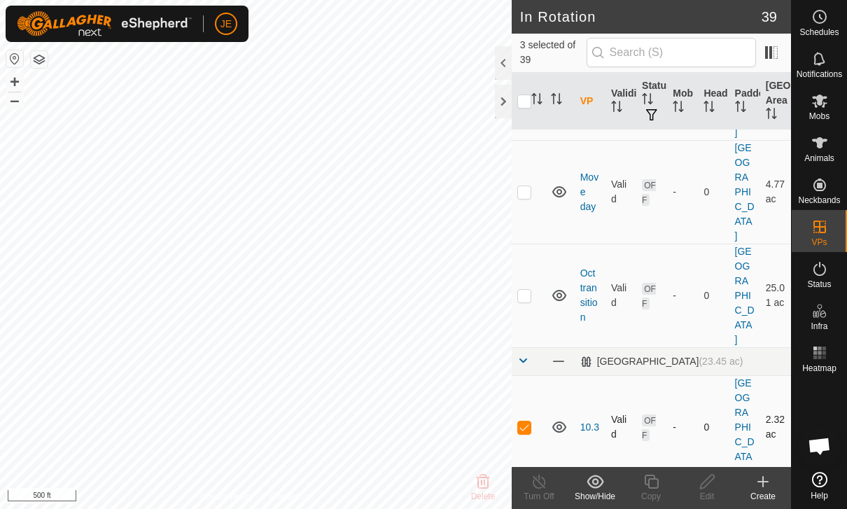
scroll to position [327, 0]
click at [532, 376] on td at bounding box center [528, 428] width 34 height 104
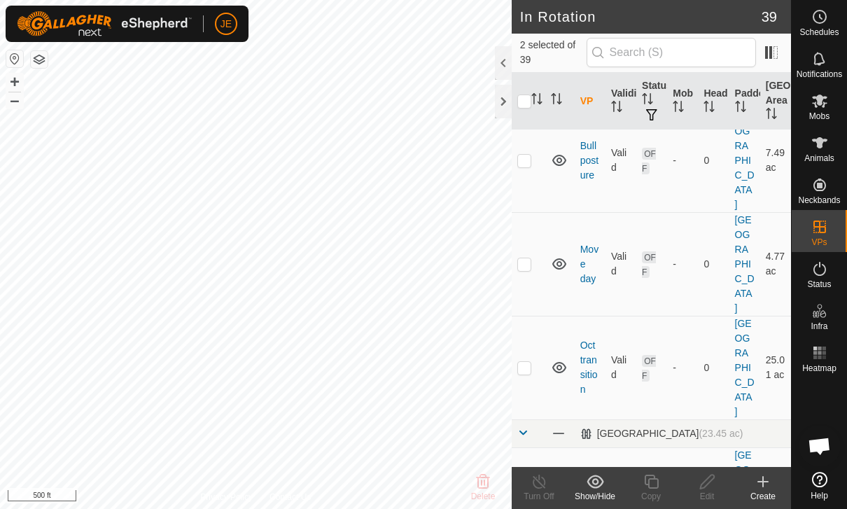
scroll to position [254, 0]
click at [533, 318] on td at bounding box center [528, 370] width 34 height 104
click at [527, 318] on td at bounding box center [528, 370] width 34 height 104
click at [521, 364] on p-checkbox at bounding box center [524, 369] width 14 height 11
click at [524, 364] on p-checkbox at bounding box center [524, 369] width 14 height 11
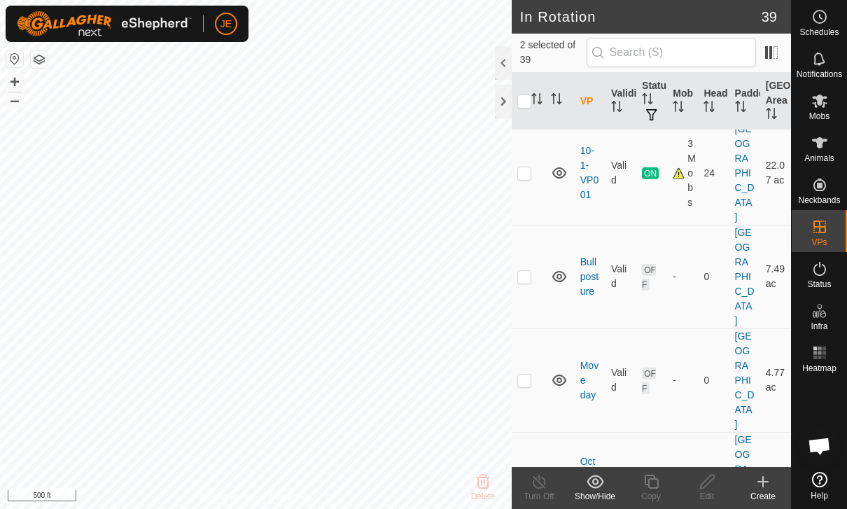
scroll to position [134, 0]
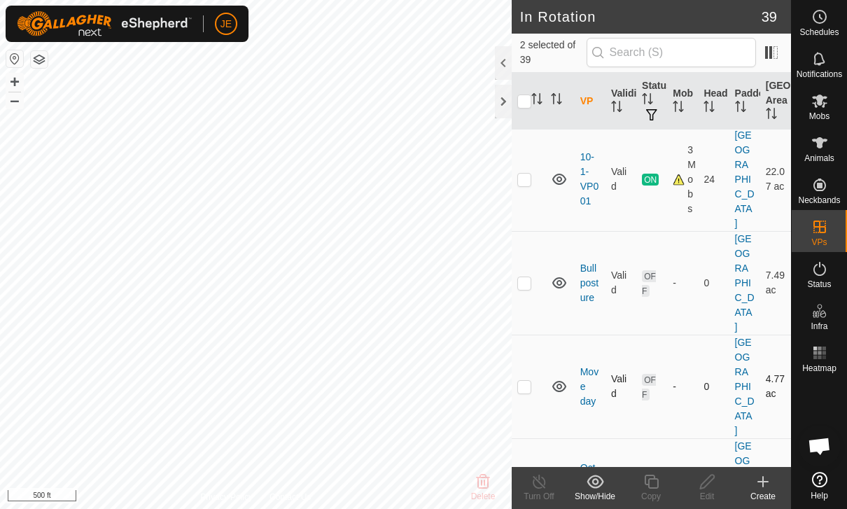
click at [528, 381] on p-checkbox at bounding box center [524, 386] width 14 height 11
click at [526, 277] on p-checkbox at bounding box center [524, 282] width 14 height 11
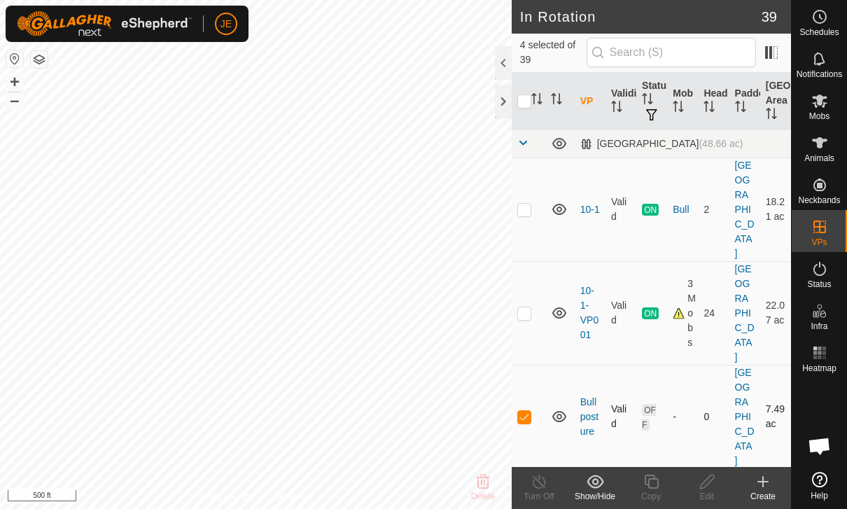
scroll to position [0, 0]
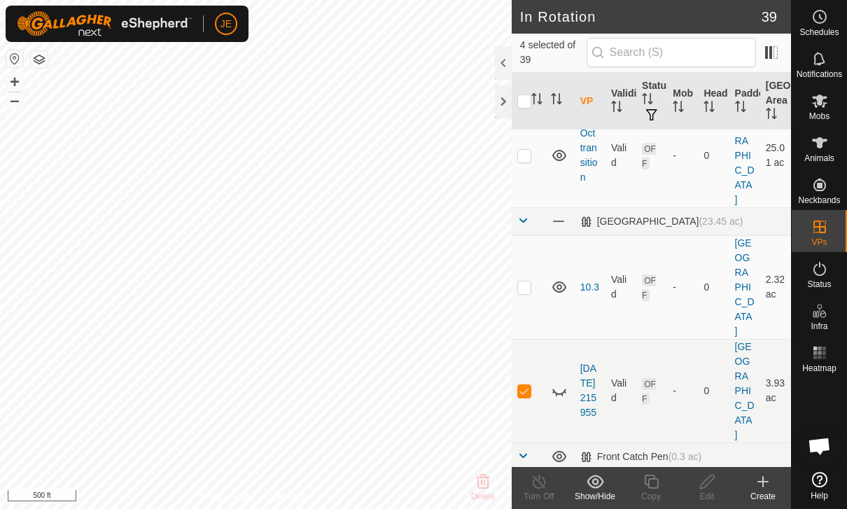
click at [607, 486] on show-hide-svg-icon at bounding box center [595, 481] width 56 height 17
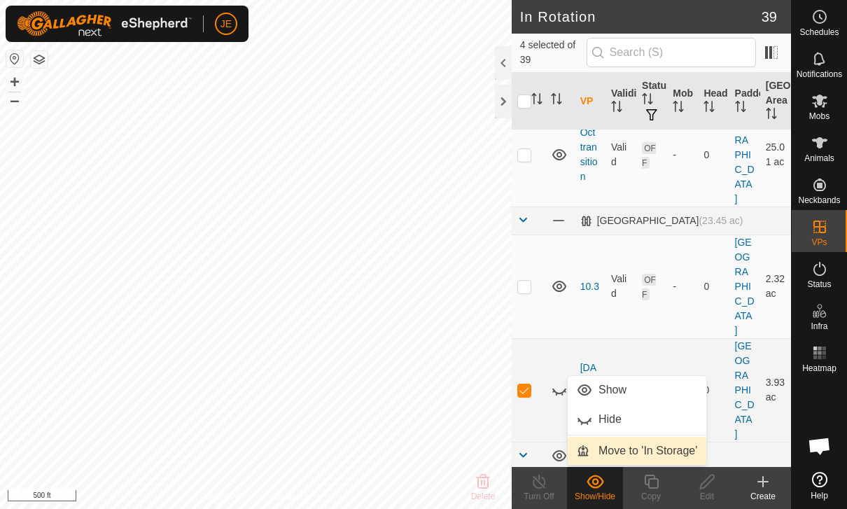
click at [662, 444] on span "Move to 'In Storage'" at bounding box center [647, 450] width 99 height 17
